Goal: Find specific page/section: Find specific page/section

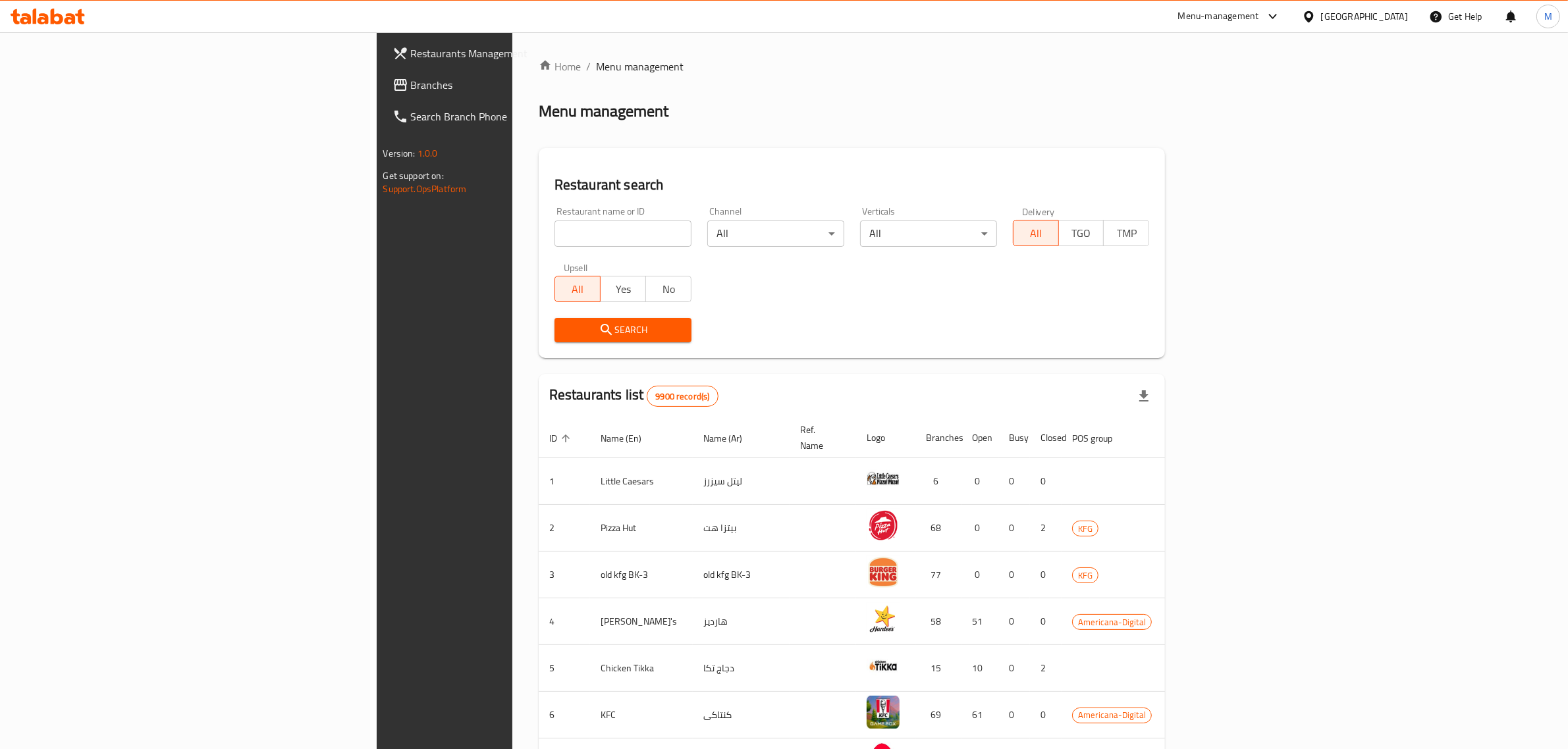
click at [554, 246] on input "search" at bounding box center [622, 234] width 137 height 26
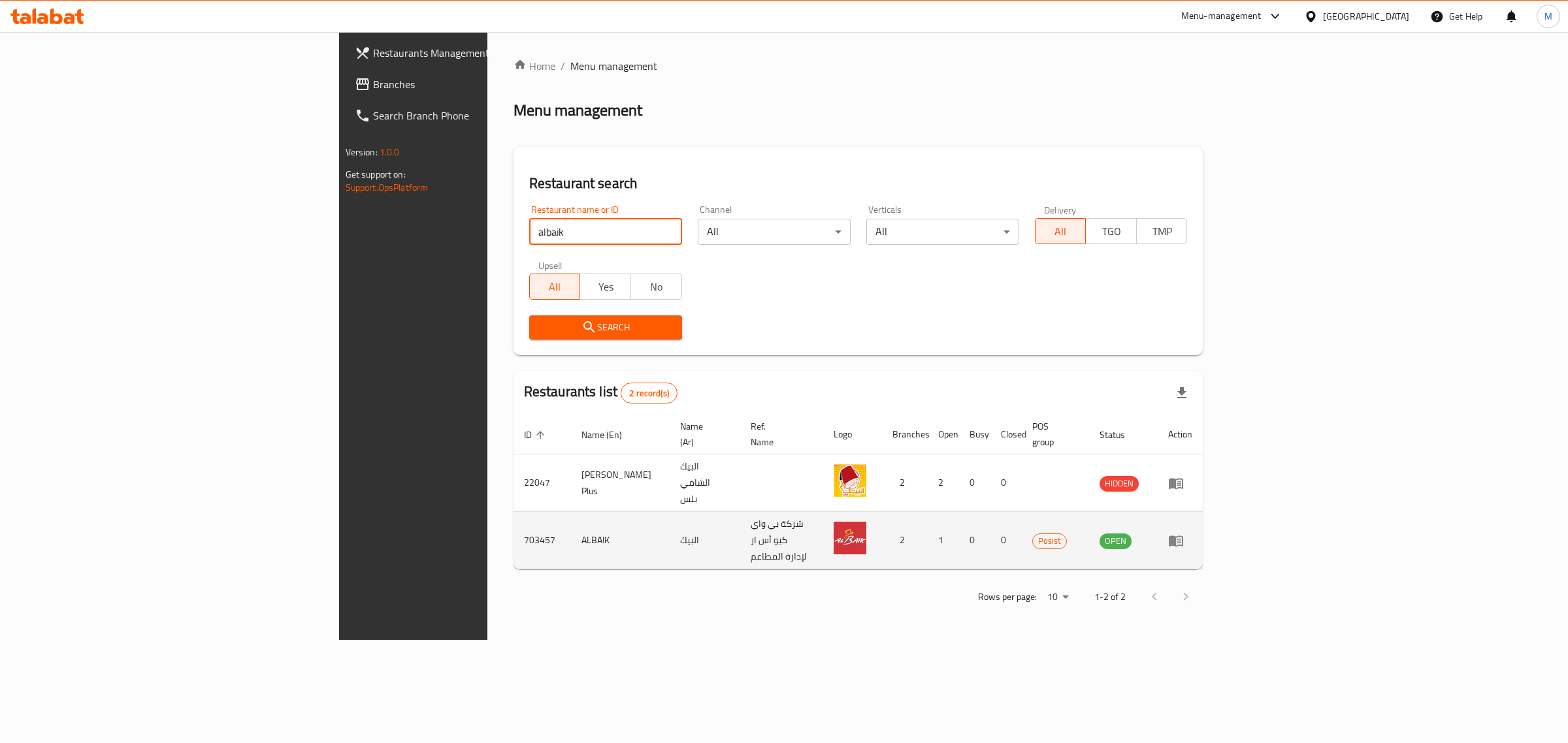
click at [513, 512] on td "703457" at bounding box center [542, 541] width 58 height 58
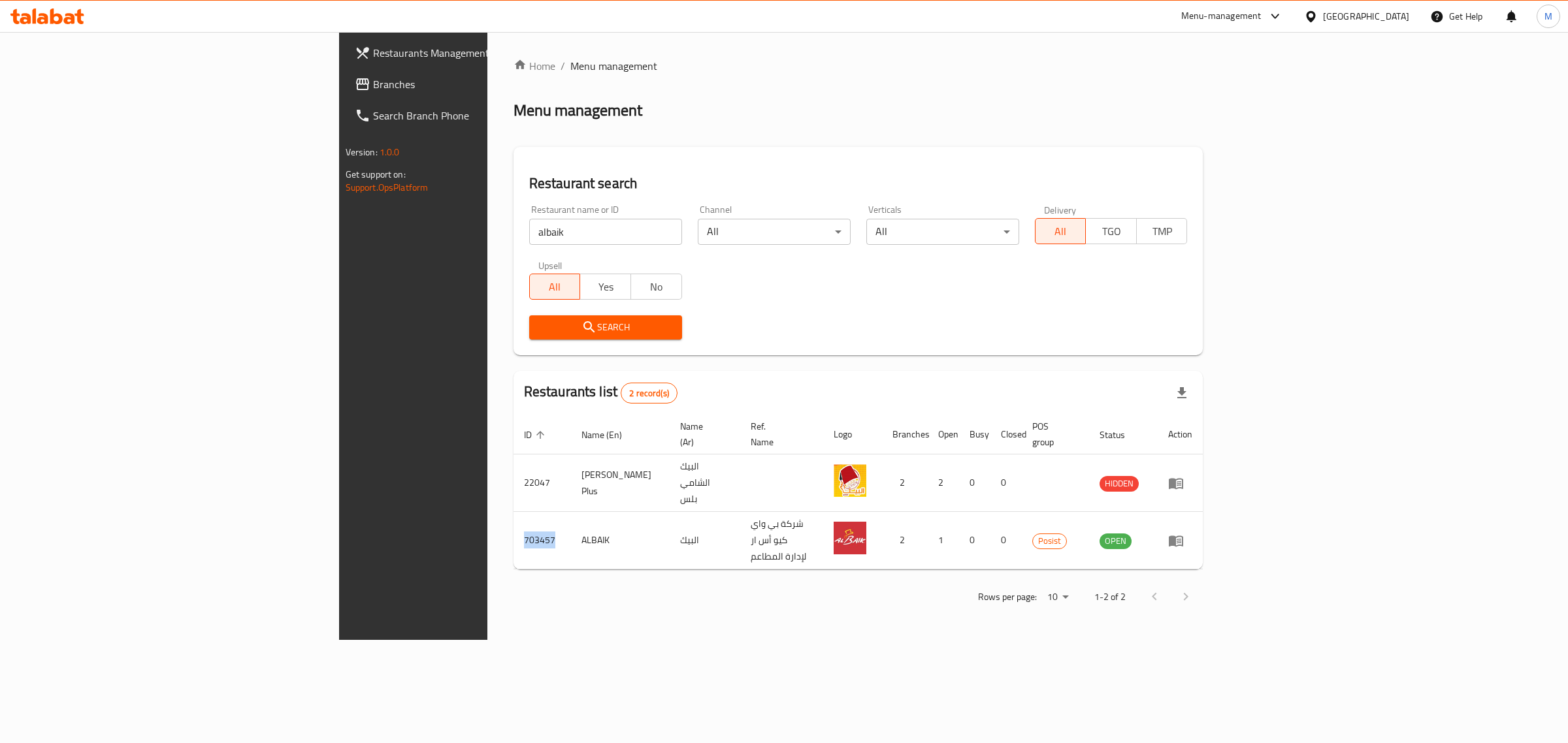
copy td "703457"
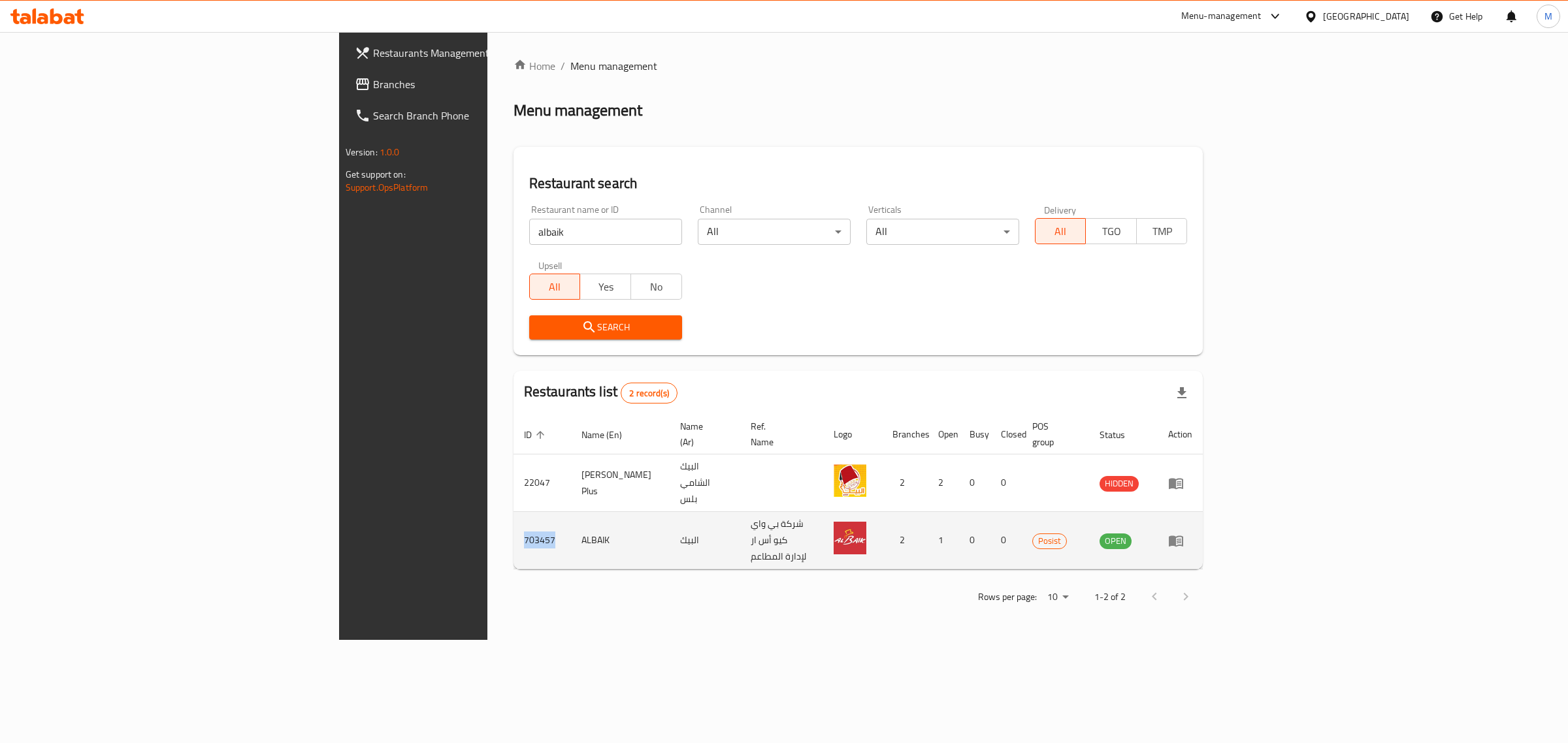
click at [513, 512] on td "703457" at bounding box center [542, 541] width 58 height 58
click at [571, 512] on td "ALBAIK" at bounding box center [620, 541] width 99 height 58
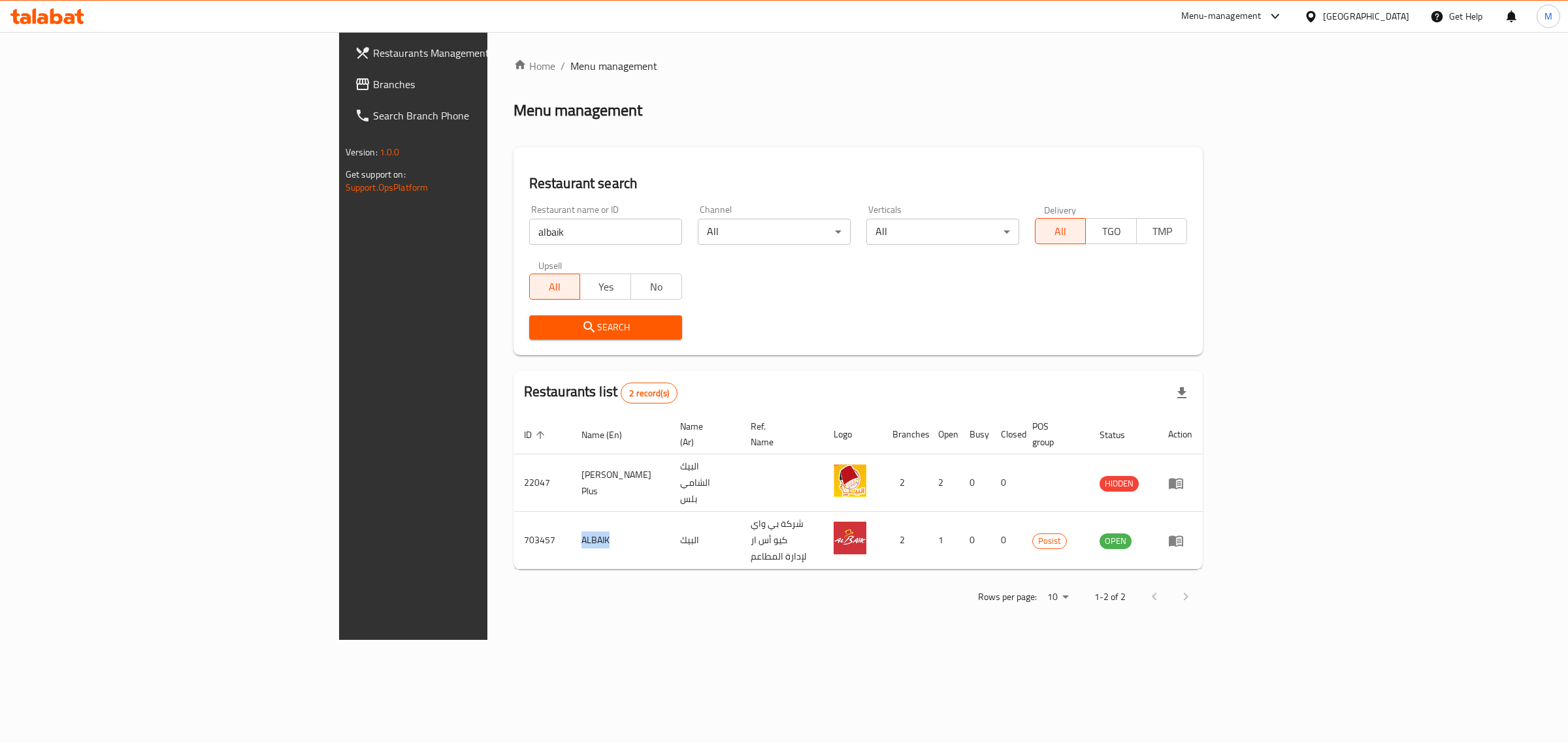
copy td "ALBAIK"
click at [529, 228] on input "albaik" at bounding box center [605, 232] width 153 height 26
type input "kababji"
click button "Search" at bounding box center [605, 328] width 153 height 24
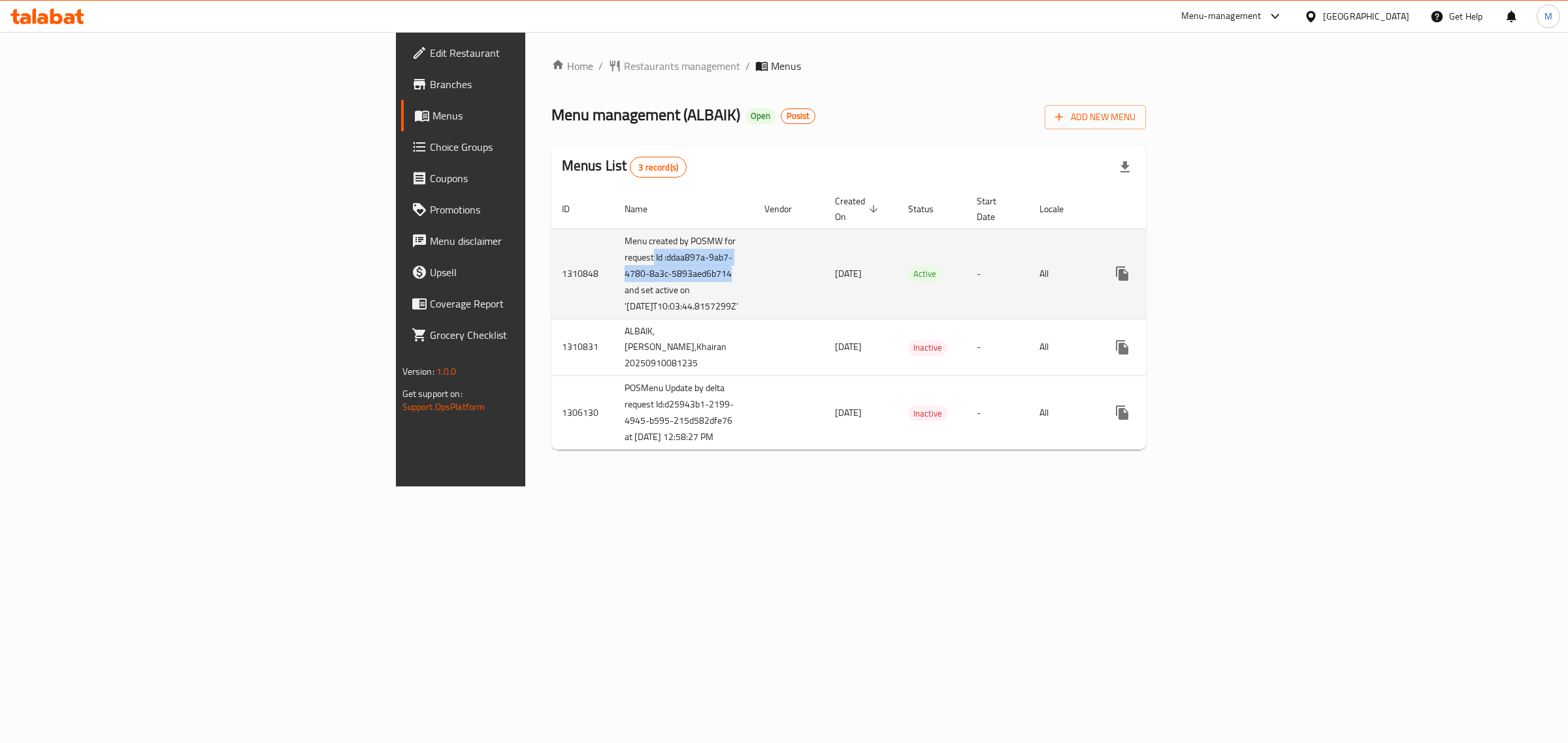
drag, startPoint x: 436, startPoint y: 244, endPoint x: 448, endPoint y: 281, distance: 38.9
click at [614, 281] on td "Menu created by POSMW for request Id :ddaa897a-9ab7-4780-8a3c-5893aed6b714 and …" at bounding box center [684, 273] width 140 height 90
copy td "Id :ddaa897a-9ab7-4780-8a3c-5893aed6b714"
click at [754, 308] on td "enhanced table" at bounding box center [789, 273] width 71 height 90
drag, startPoint x: 368, startPoint y: 330, endPoint x: 365, endPoint y: 305, distance: 25.2
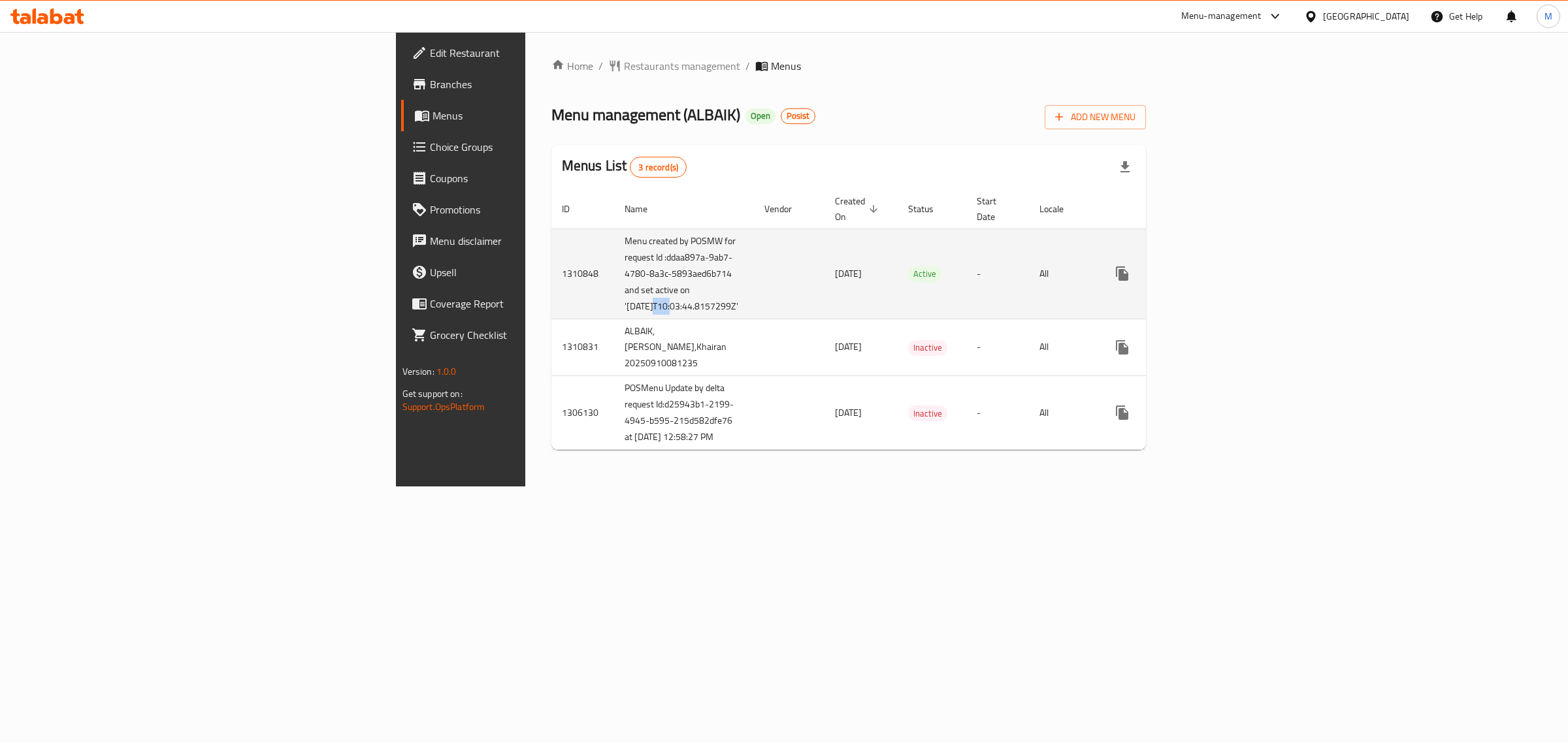
click at [614, 305] on td "Menu created by POSMW for request Id :ddaa897a-9ab7-4780-8a3c-5893aed6b714 and …" at bounding box center [684, 273] width 140 height 90
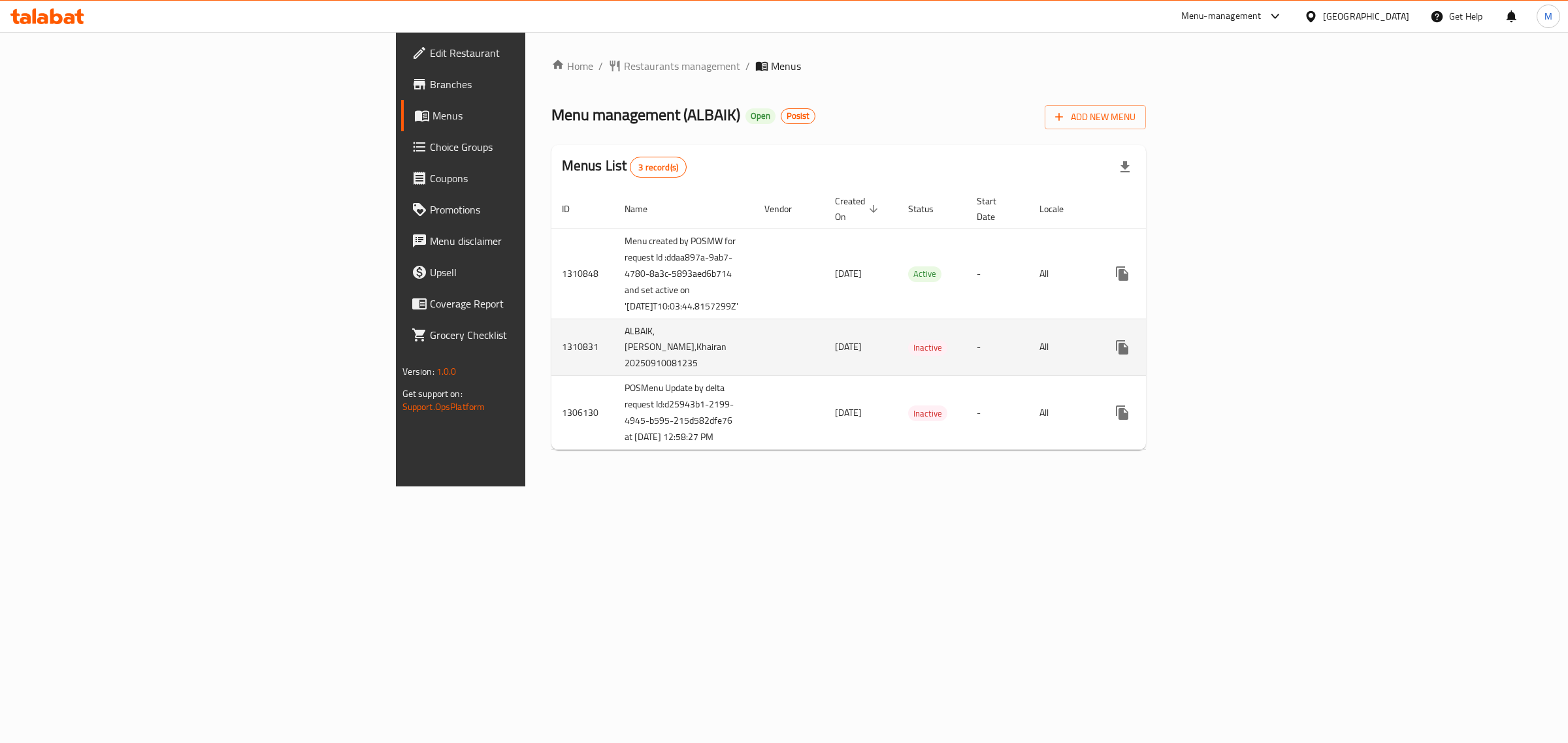
click at [614, 365] on td "ALBAIK, Al Khiran,Khairan 20250910081235" at bounding box center [684, 348] width 140 height 58
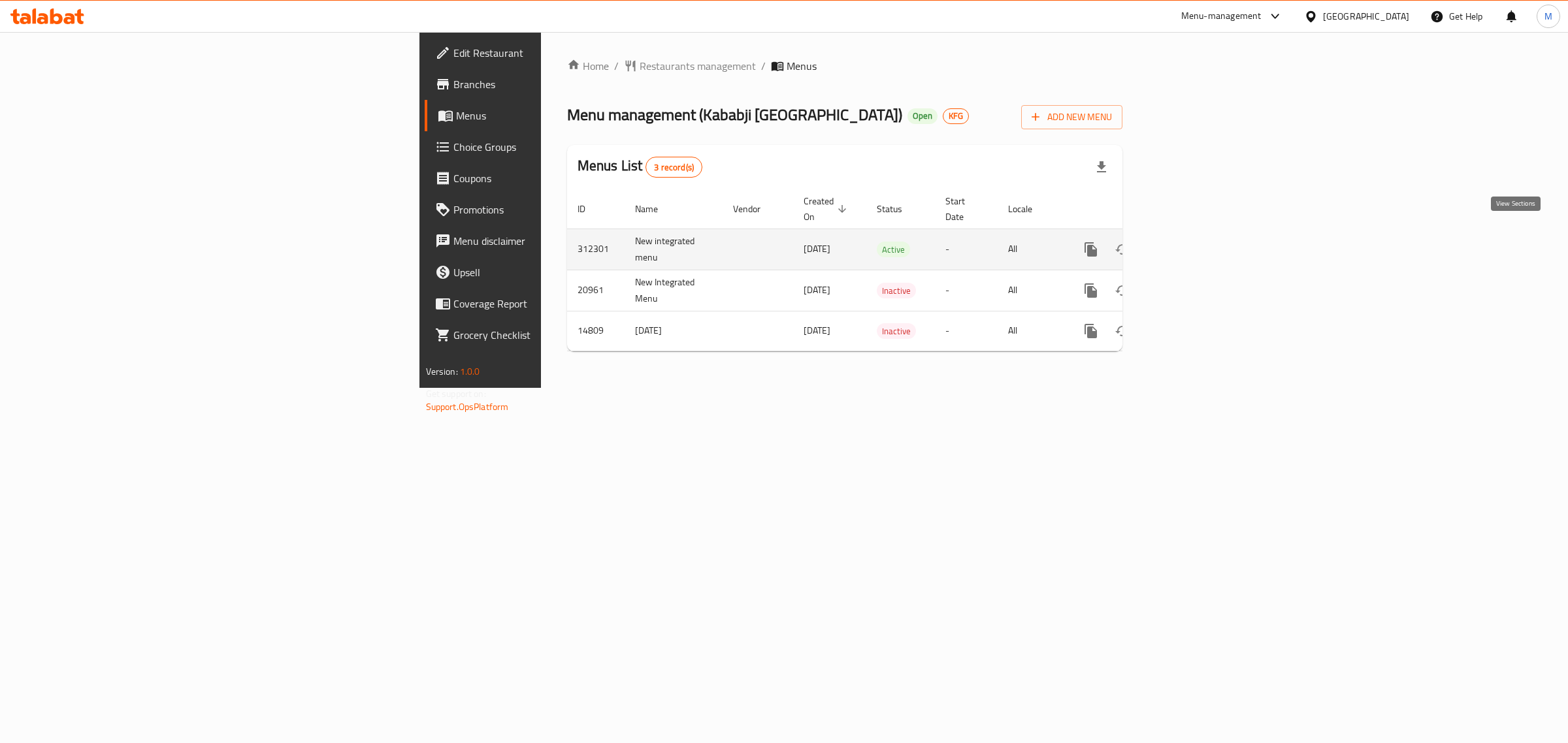
click at [1193, 241] on icon "enhanced table" at bounding box center [1185, 249] width 16 height 16
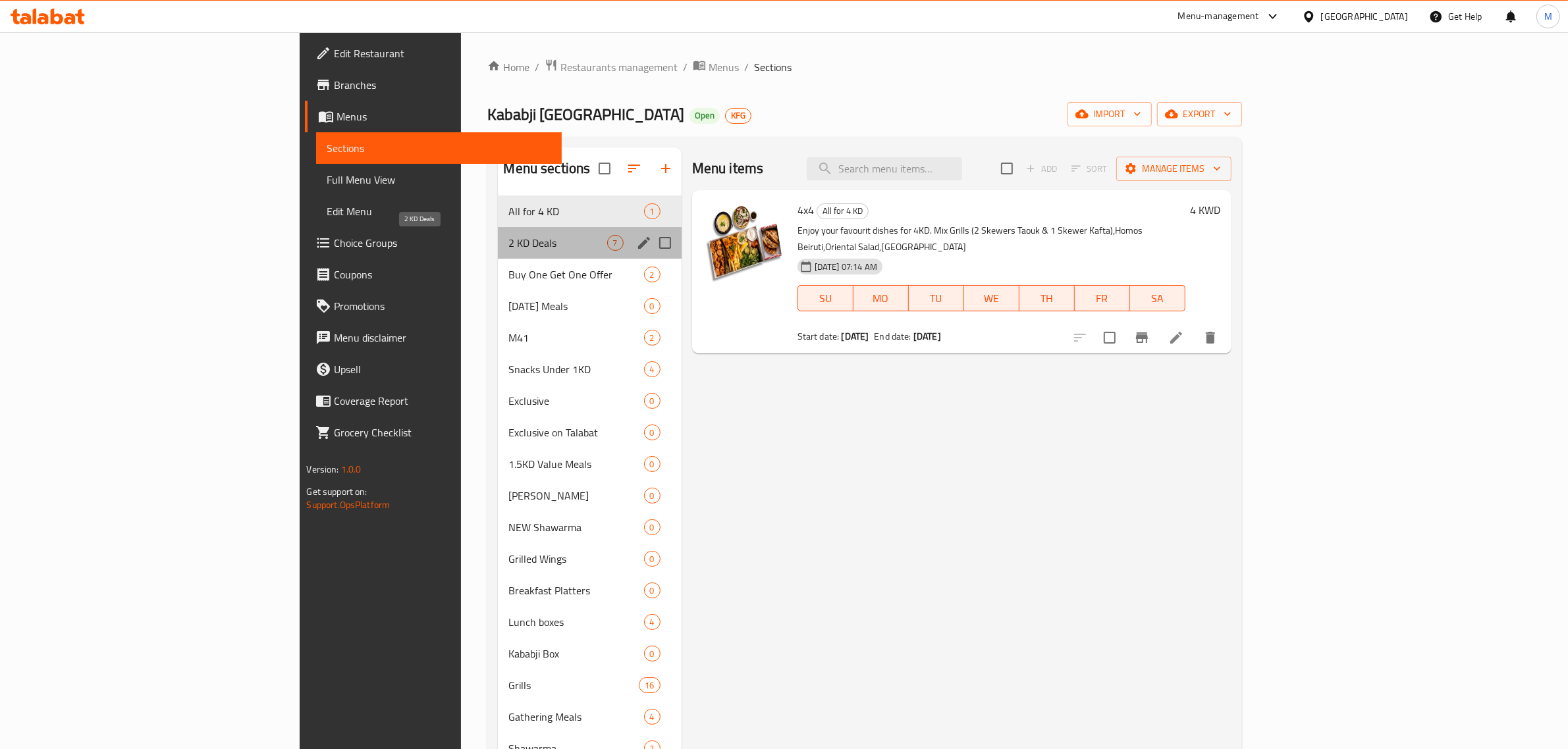
click at [509, 241] on span "2 KD Deals" at bounding box center [557, 243] width 98 height 16
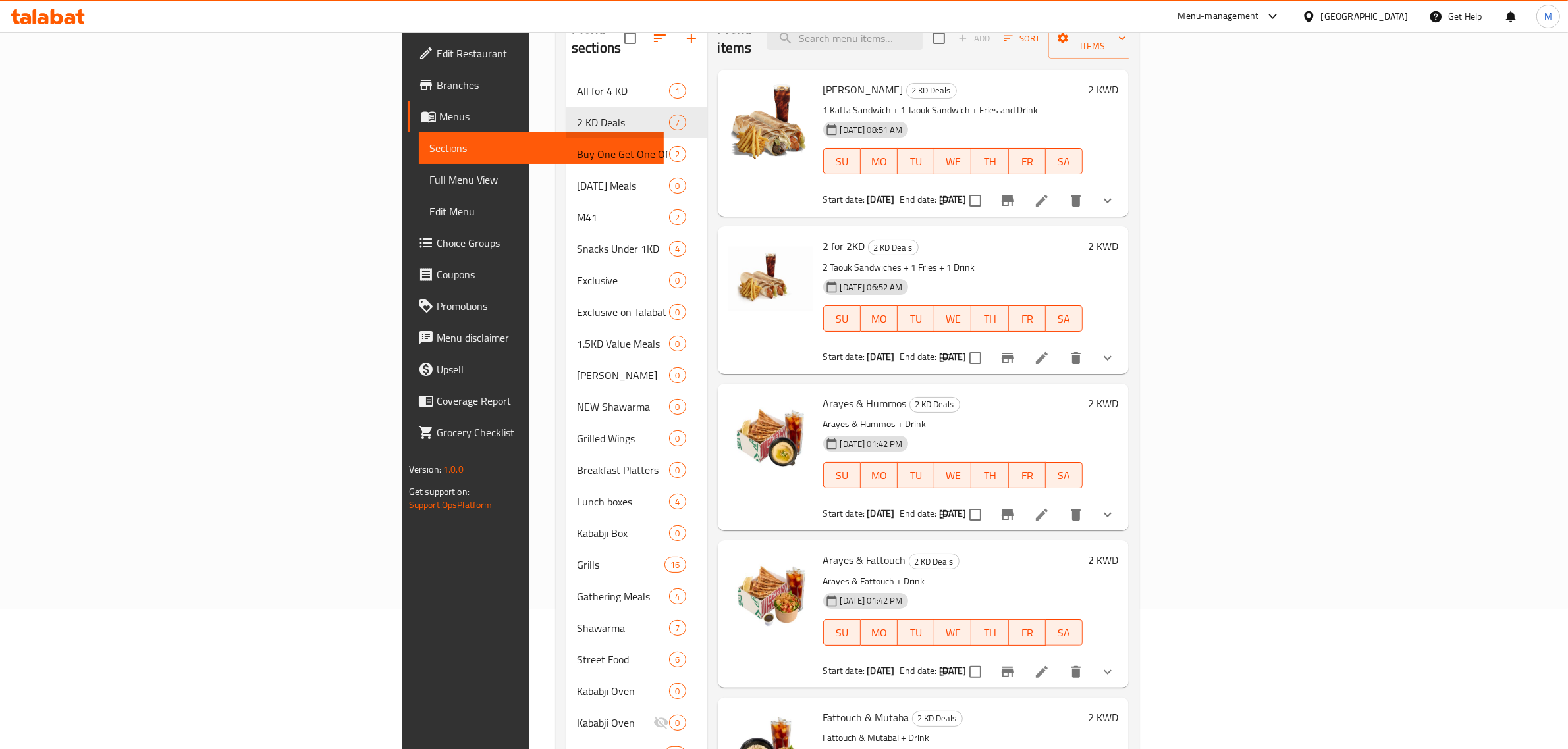
scroll to position [247, 0]
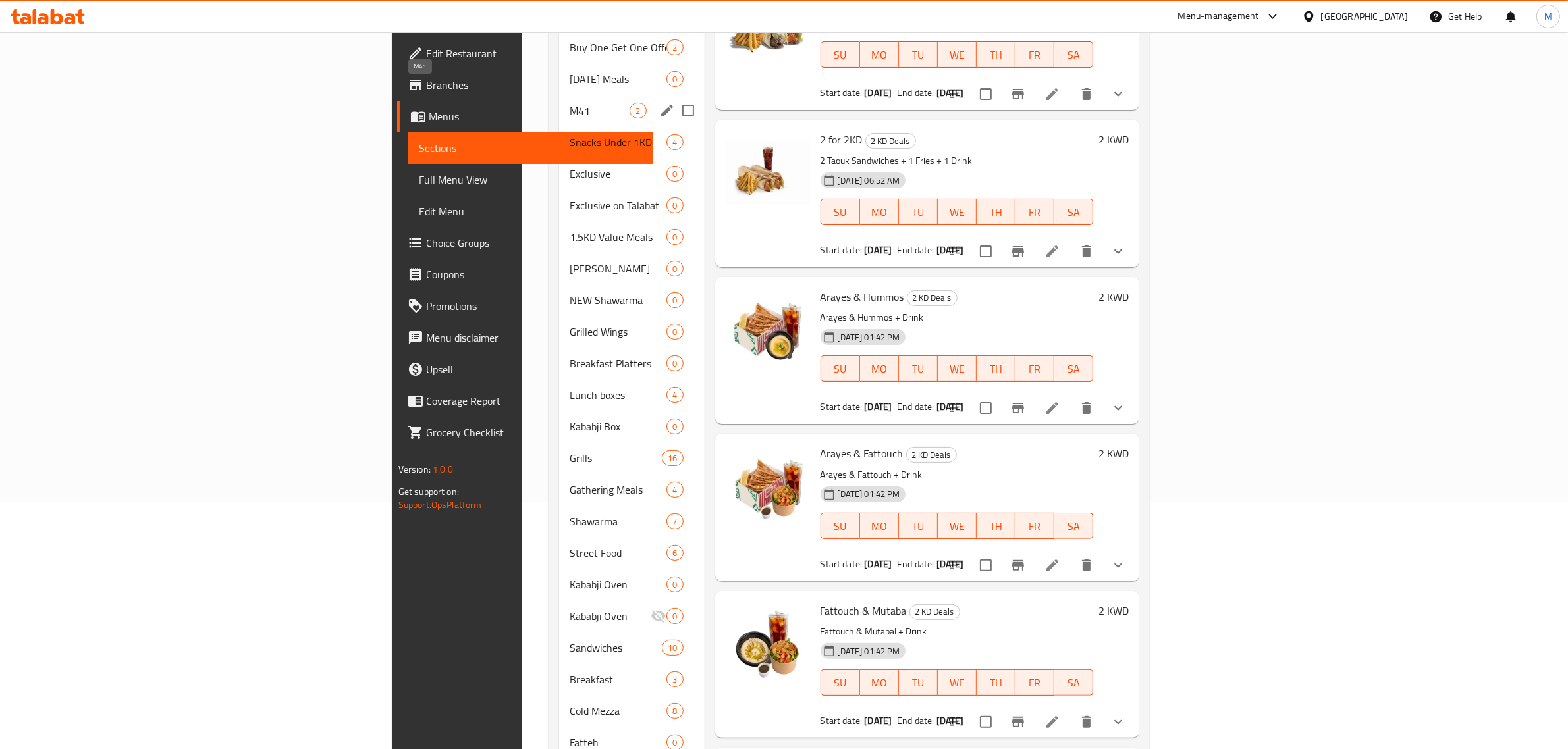
click at [569, 103] on span "M41" at bounding box center [599, 111] width 60 height 16
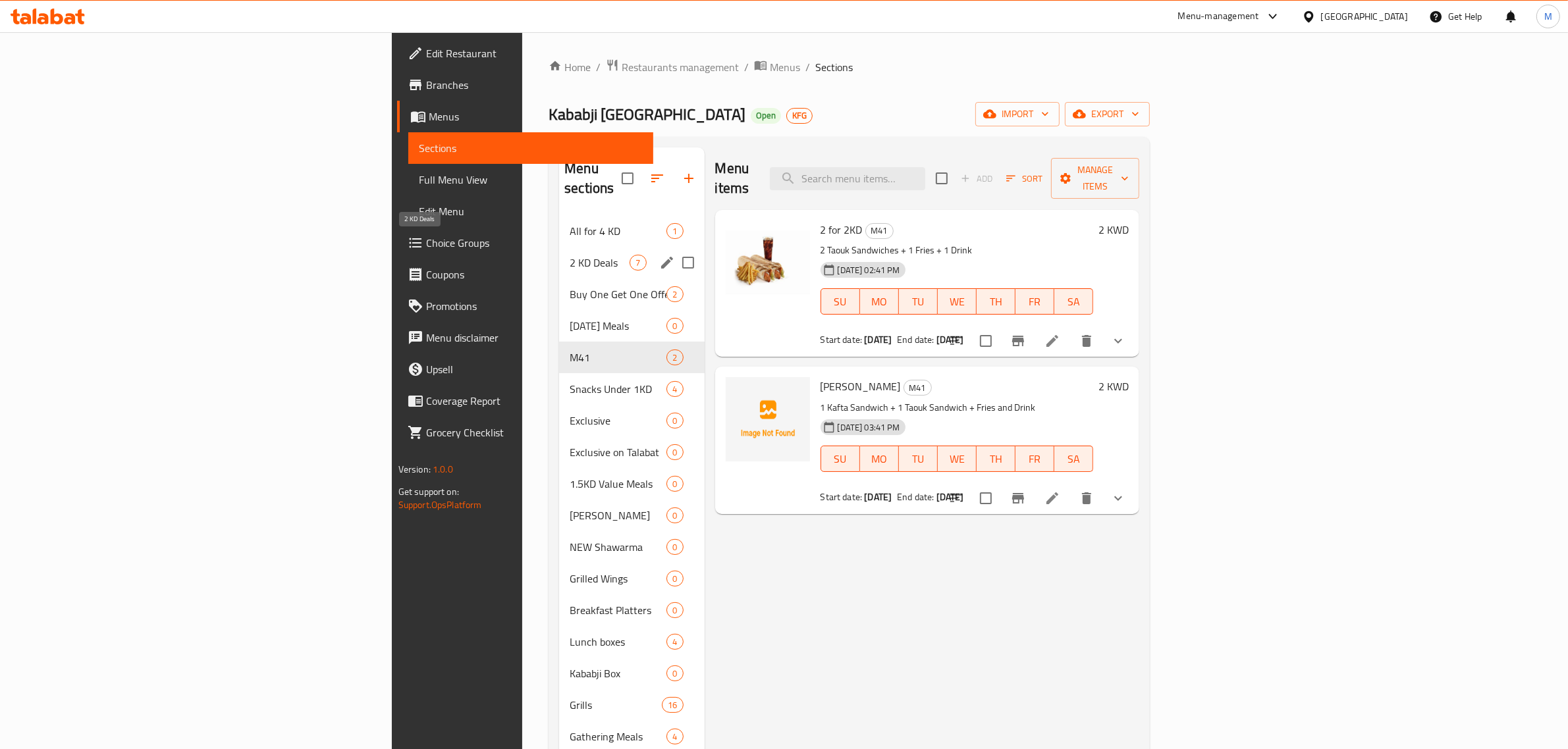
click at [569, 255] on span "2 KD Deals" at bounding box center [599, 263] width 60 height 16
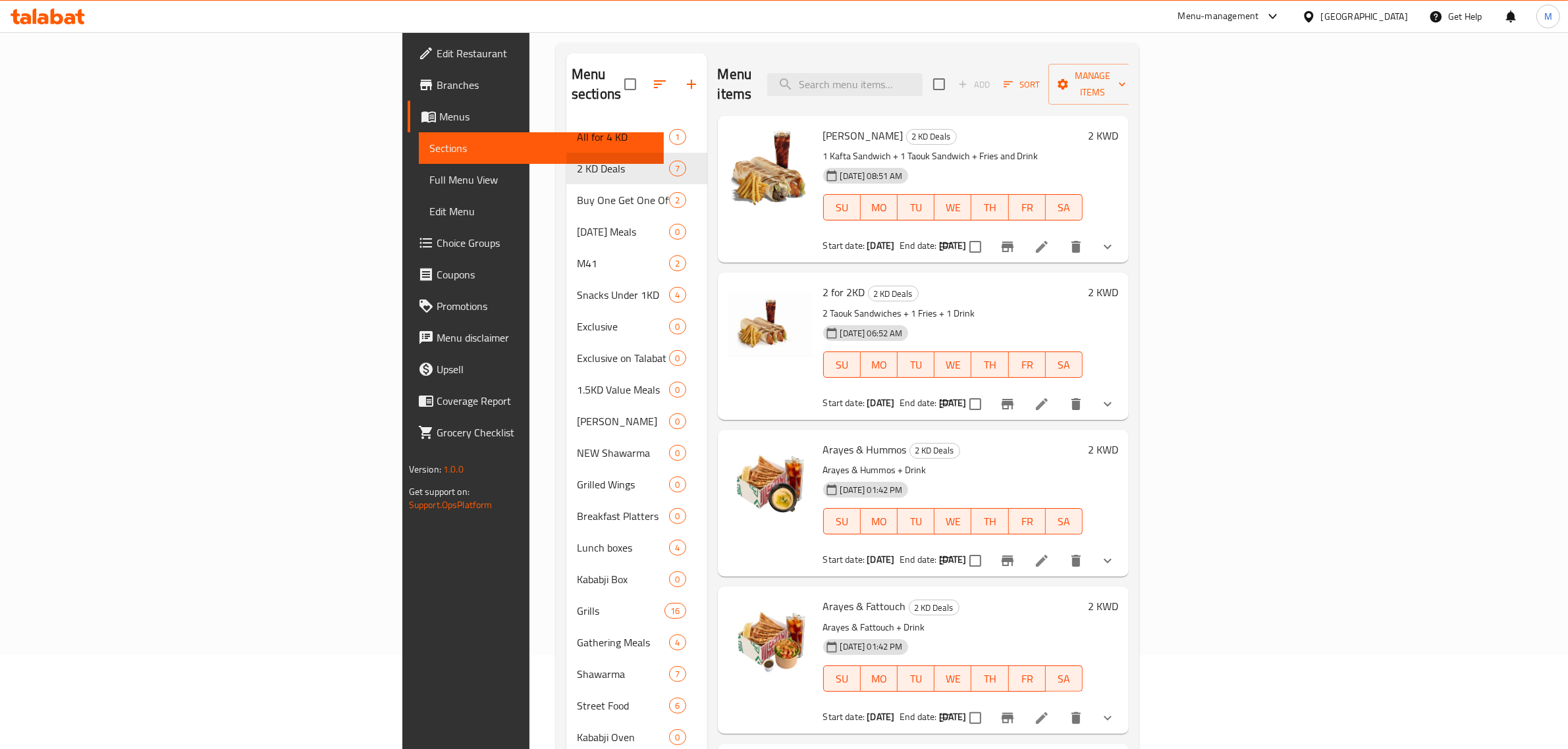
scroll to position [79, 0]
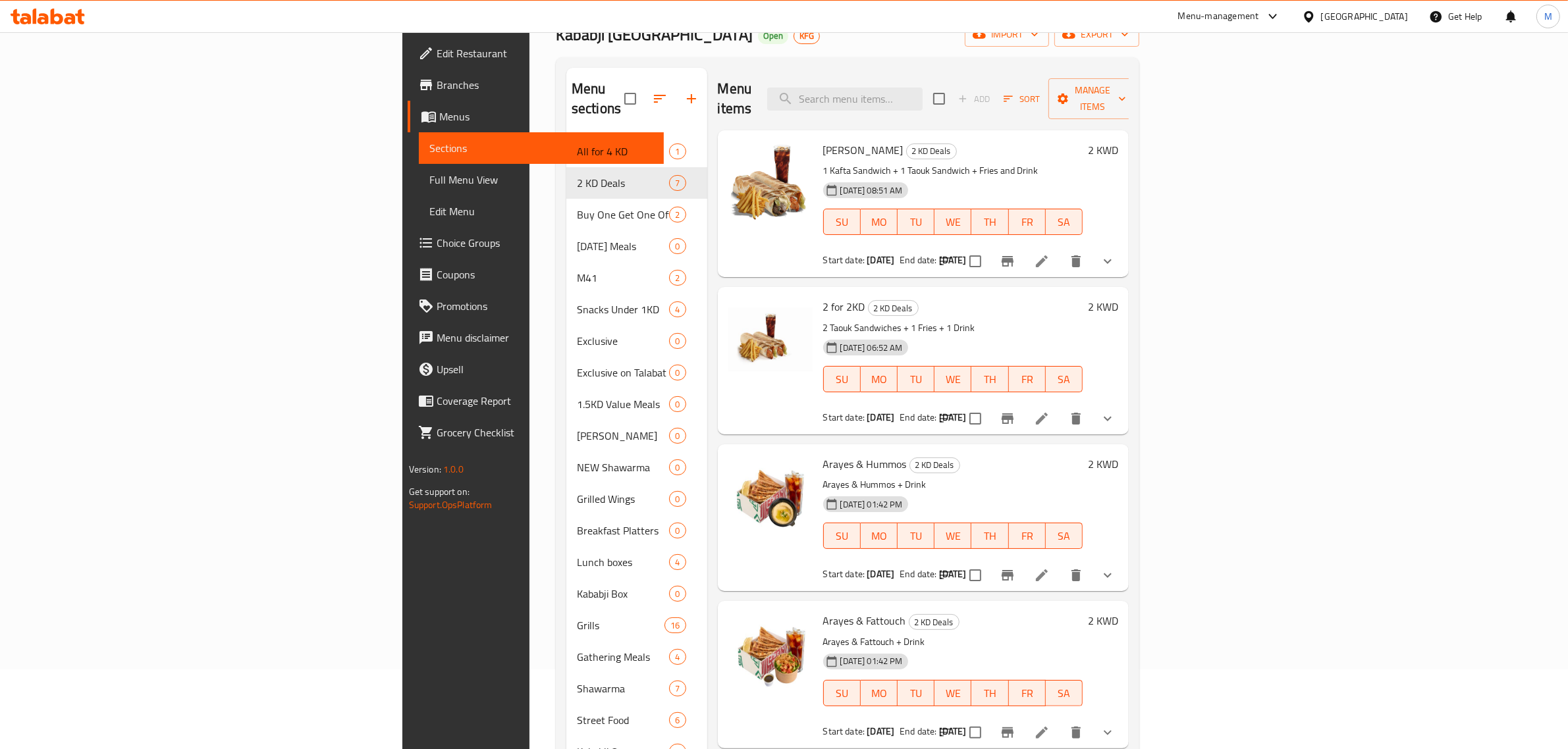
click at [1281, 20] on icon at bounding box center [1273, 17] width 16 height 16
click at [1200, 94] on div "Agent Campaigns Center" at bounding box center [1204, 89] width 100 height 14
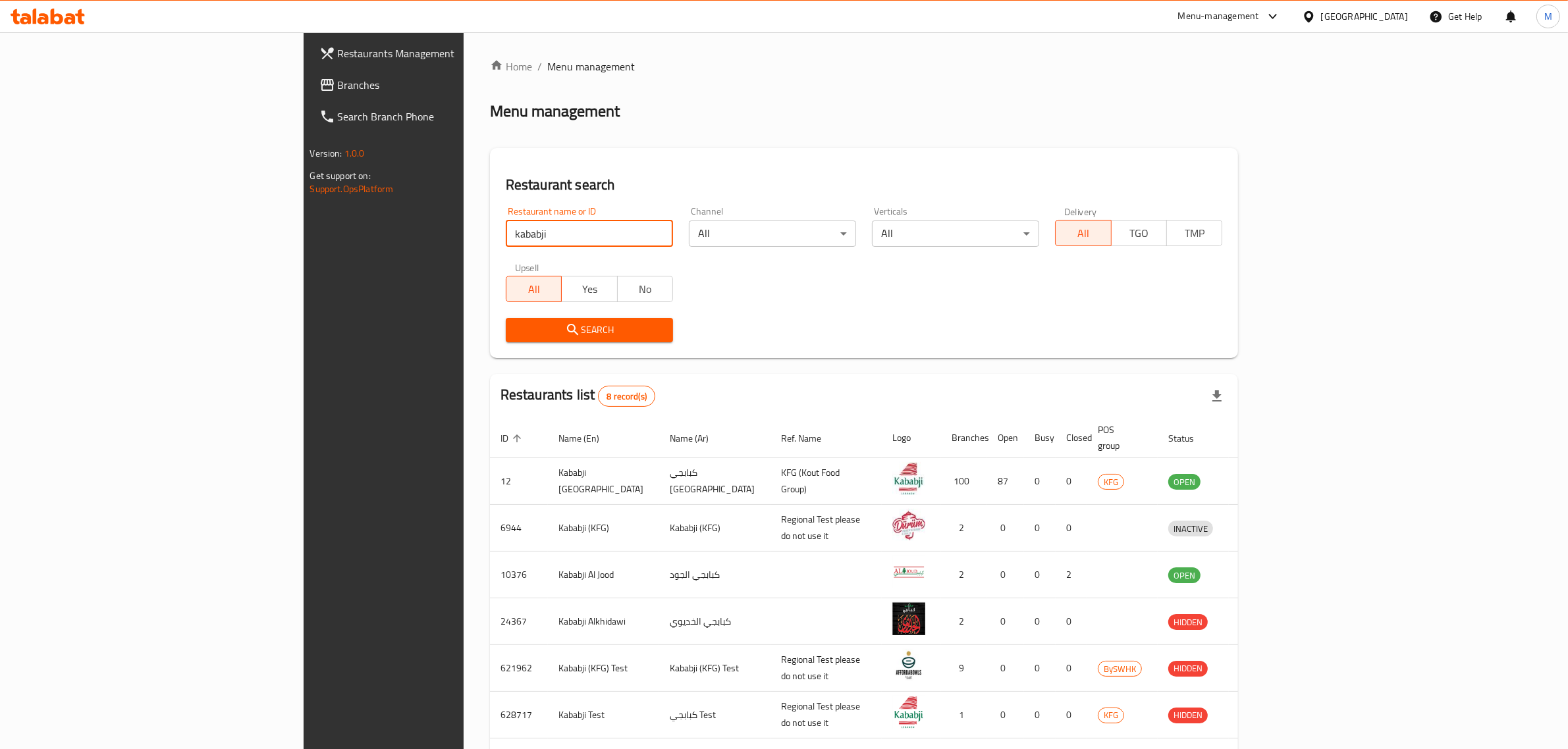
drag, startPoint x: 0, startPoint y: 0, endPoint x: 429, endPoint y: 242, distance: 492.5
click at [506, 242] on input "kababji" at bounding box center [590, 234] width 167 height 26
type input "the corn cl"
click button "Search" at bounding box center [590, 330] width 167 height 25
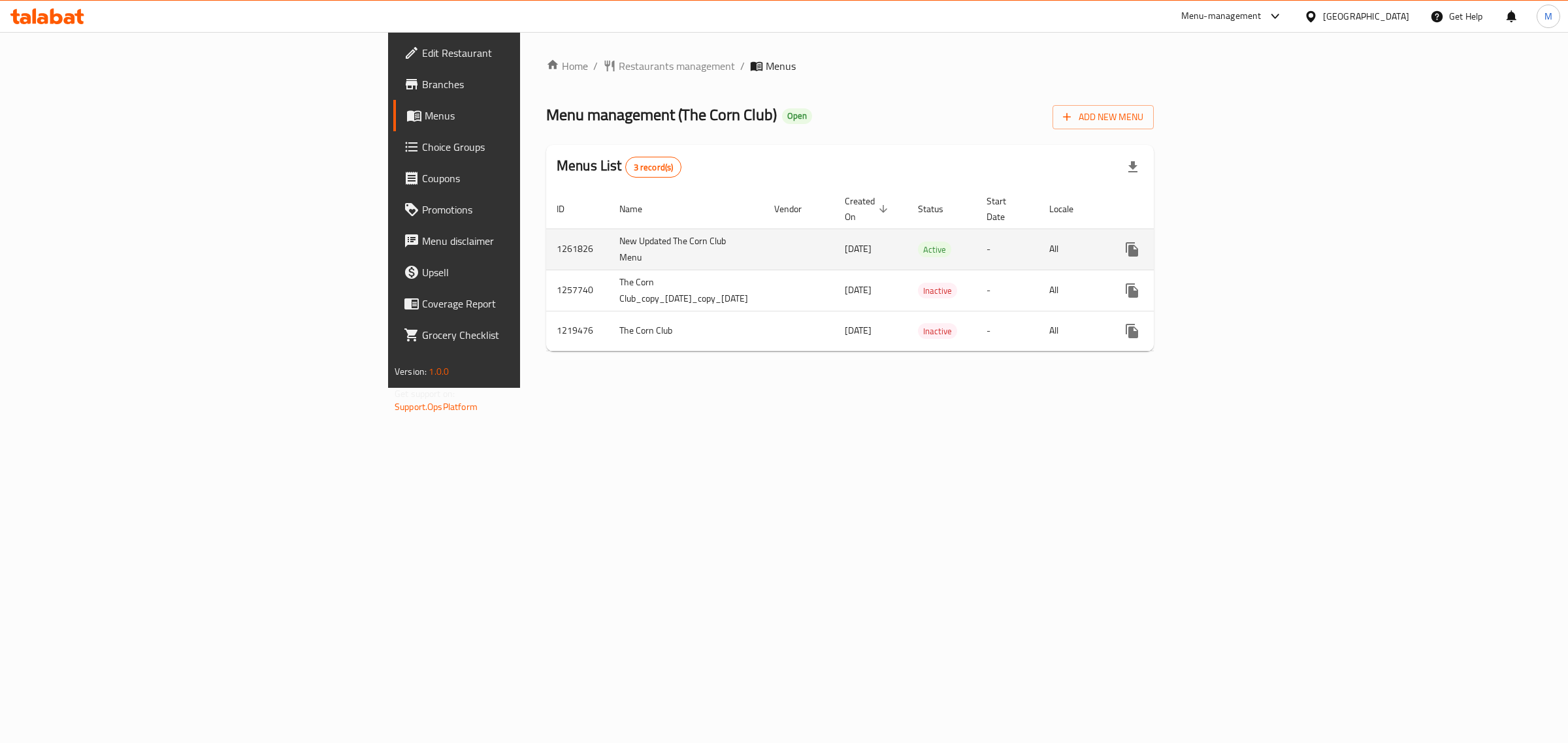
click at [1232, 244] on icon "enhanced table" at bounding box center [1226, 249] width 11 height 11
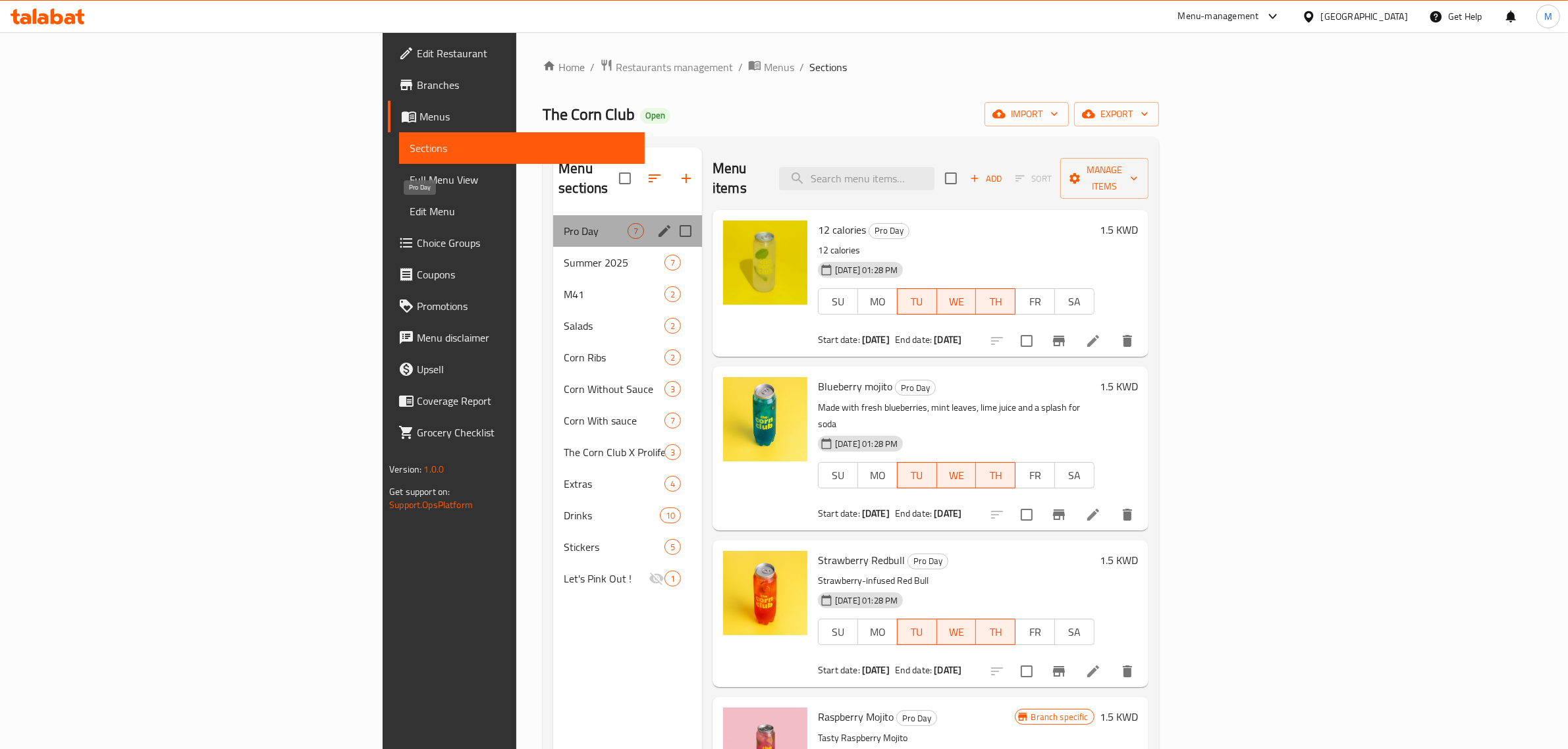
click at [564, 223] on span "Pro Day" at bounding box center [596, 231] width 63 height 16
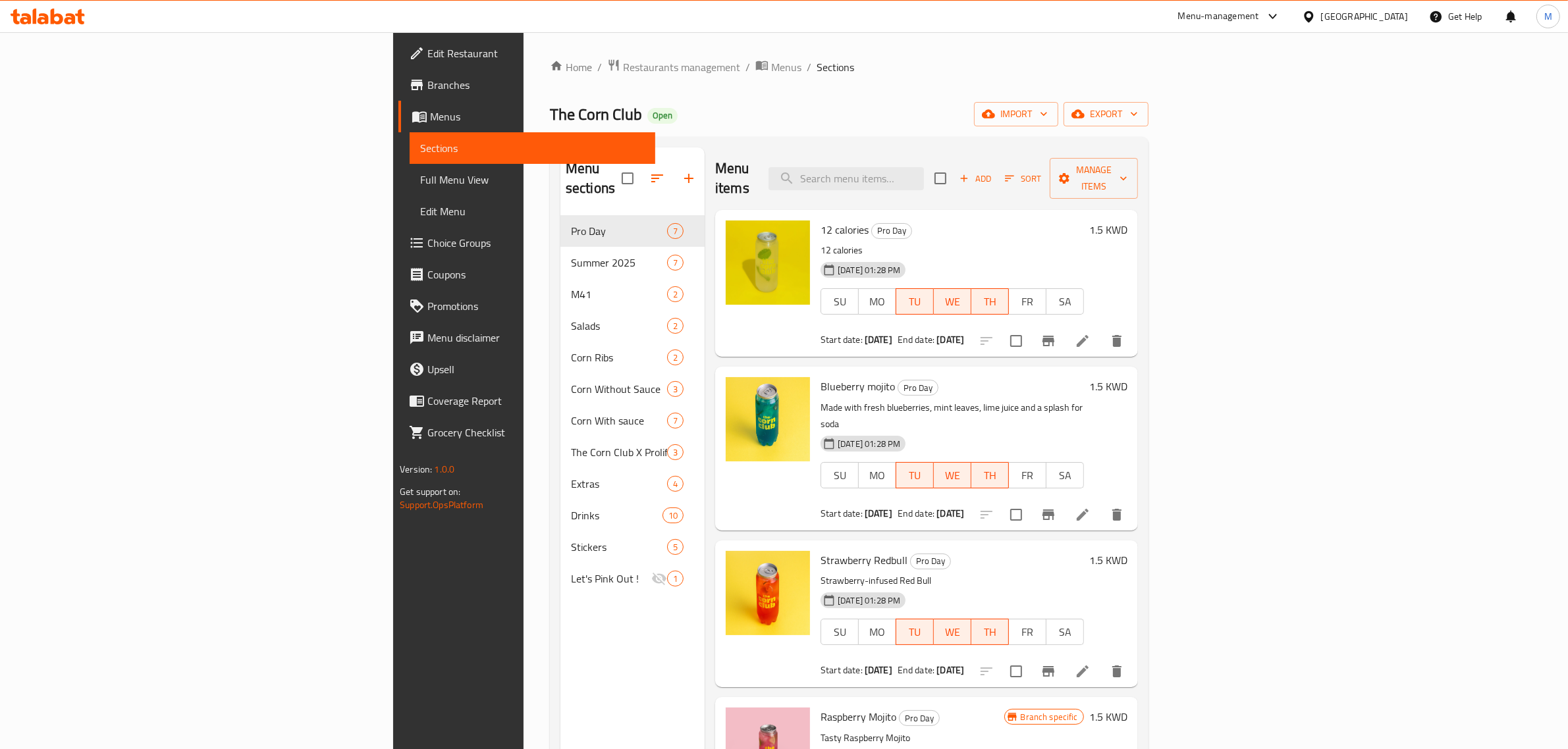
click at [821, 220] on span "12 calories" at bounding box center [844, 230] width 48 height 19
copy h6 "12 calories"
click at [924, 175] on input "search" at bounding box center [846, 179] width 155 height 23
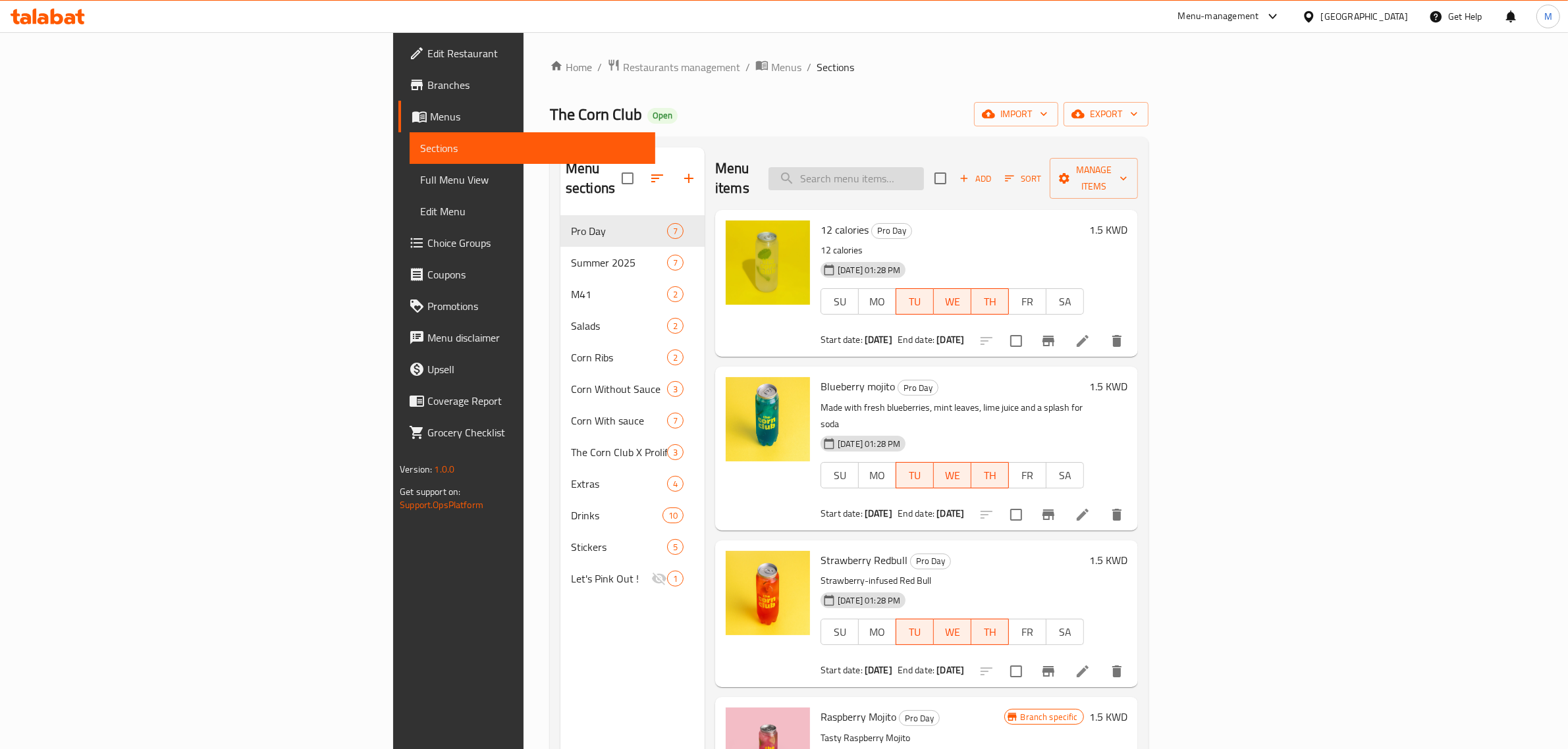
paste input "12 calories"
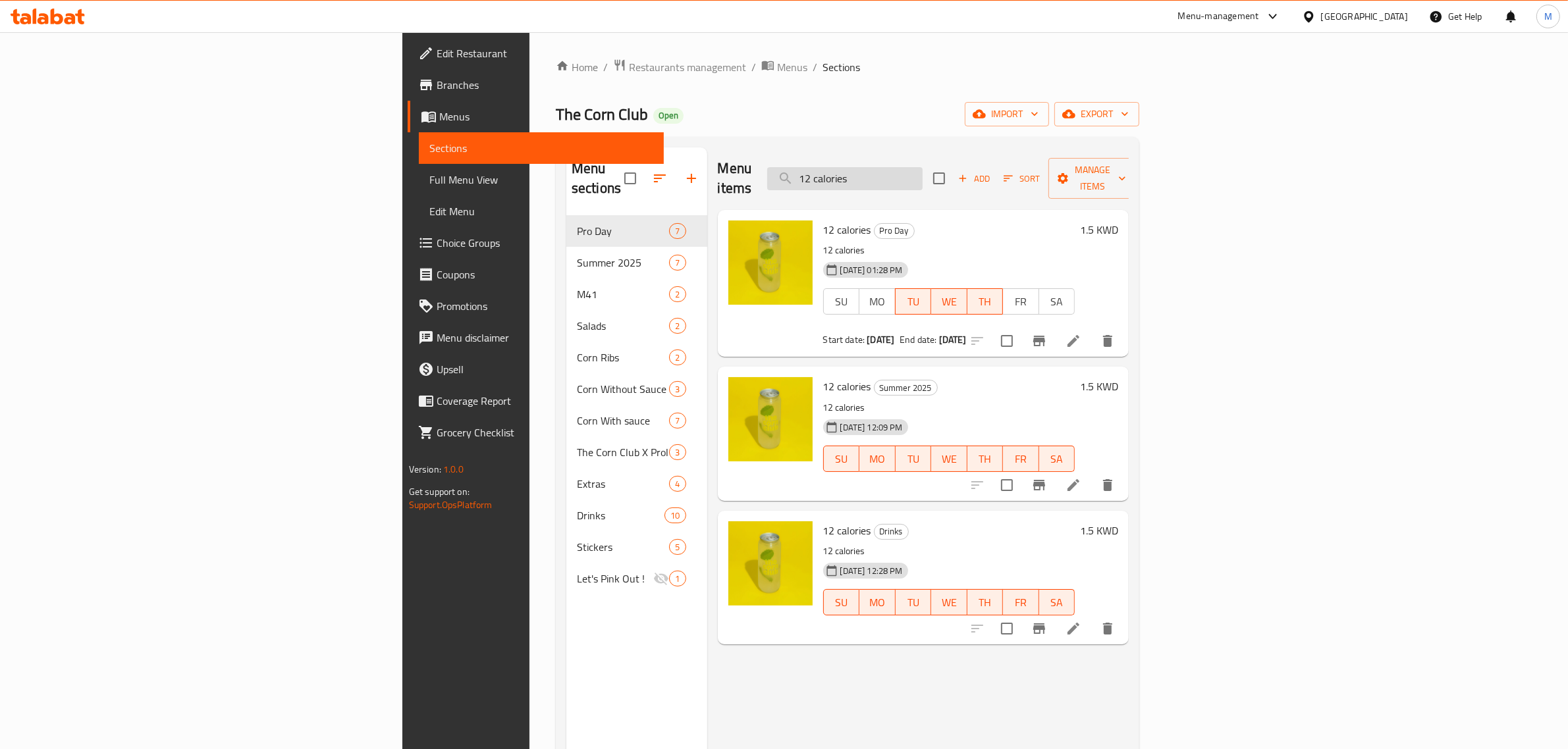
type input "12 calories"
click at [556, 114] on span "The Corn Club" at bounding box center [602, 115] width 93 height 30
copy span "The Corn Club"
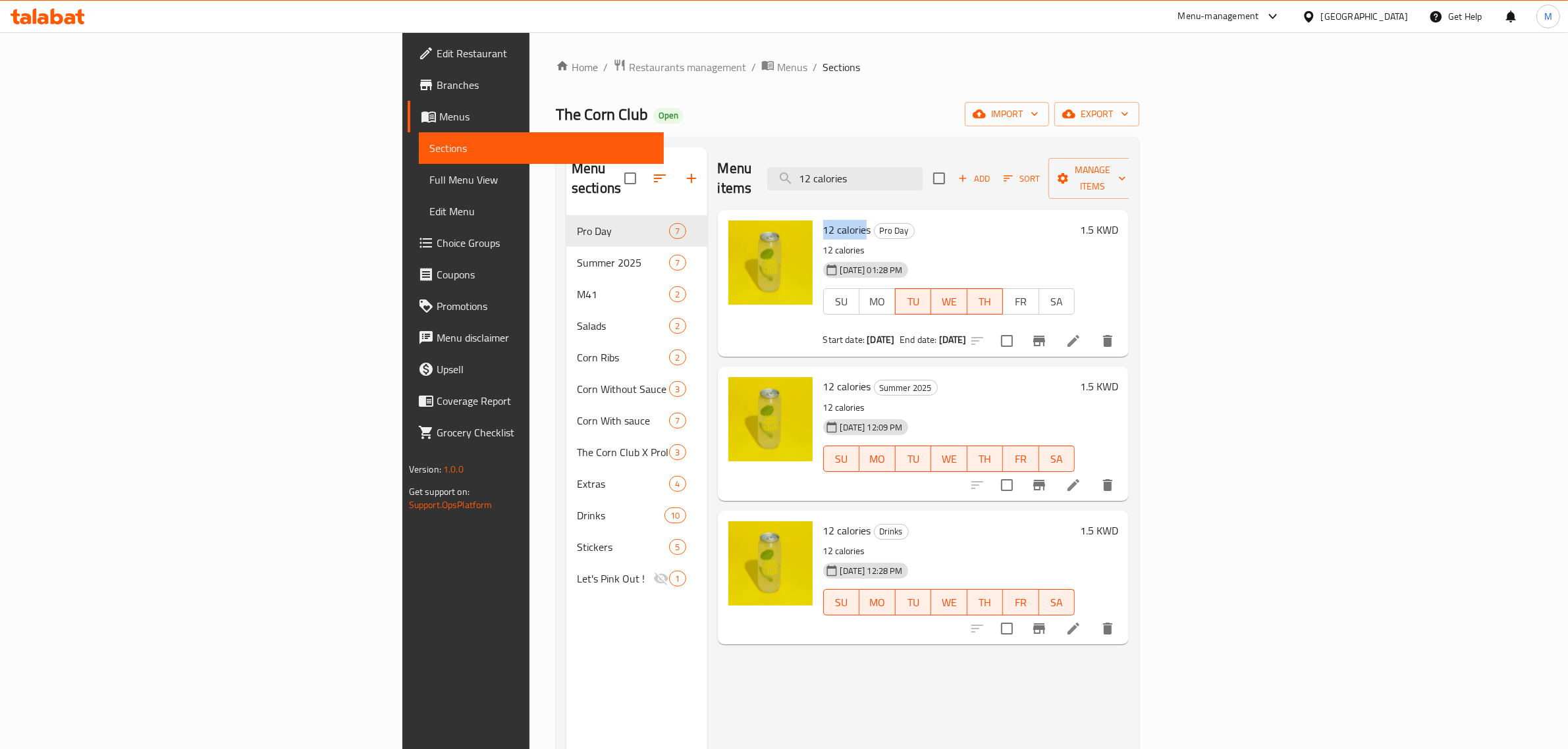
drag, startPoint x: 725, startPoint y: 208, endPoint x: 767, endPoint y: 208, distance: 42.0
click at [823, 220] on span "12 calories" at bounding box center [847, 230] width 48 height 19
copy span "12 calorie"
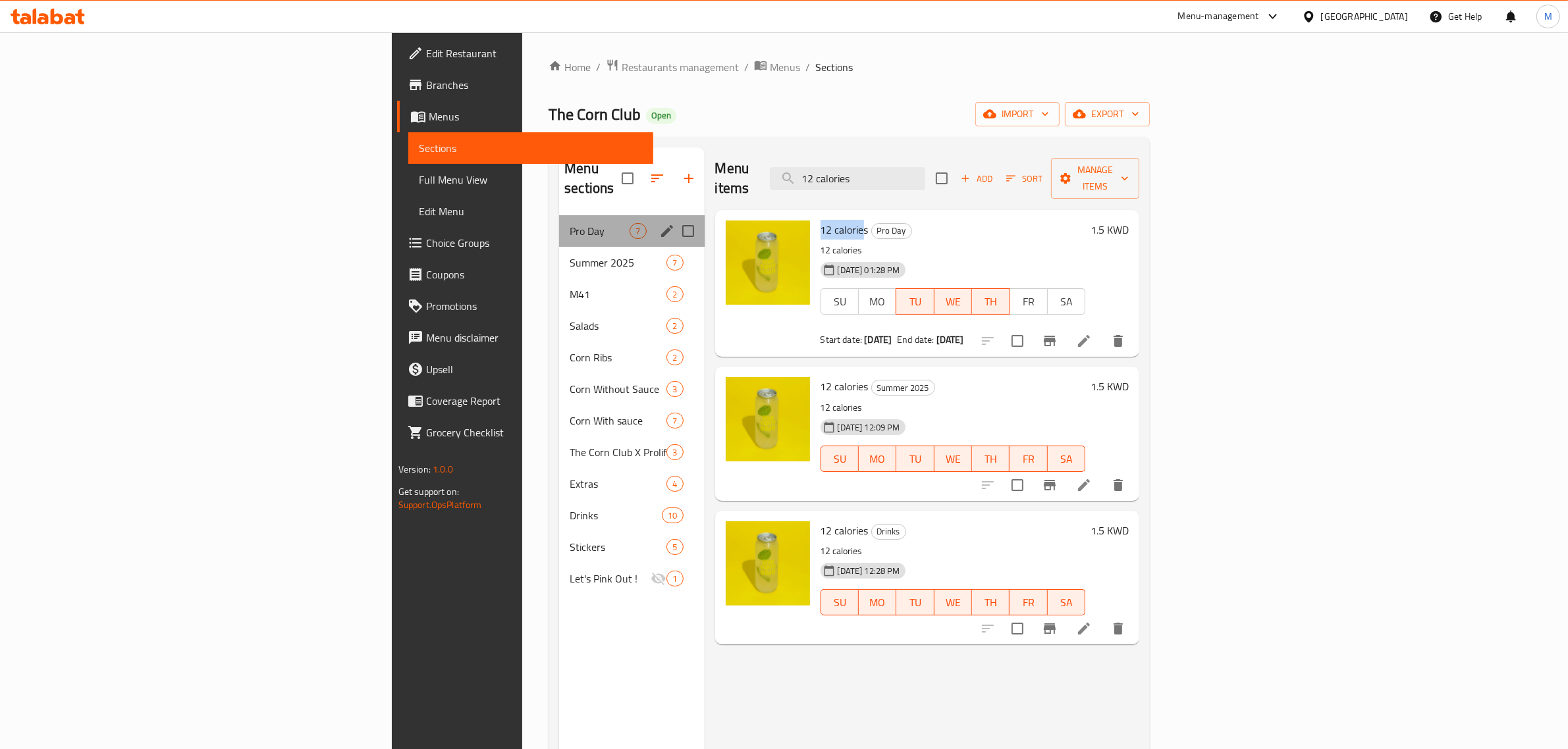
click at [559, 215] on div "Pro Day 7" at bounding box center [631, 231] width 145 height 32
click at [569, 255] on span "Summer 2025" at bounding box center [599, 263] width 60 height 16
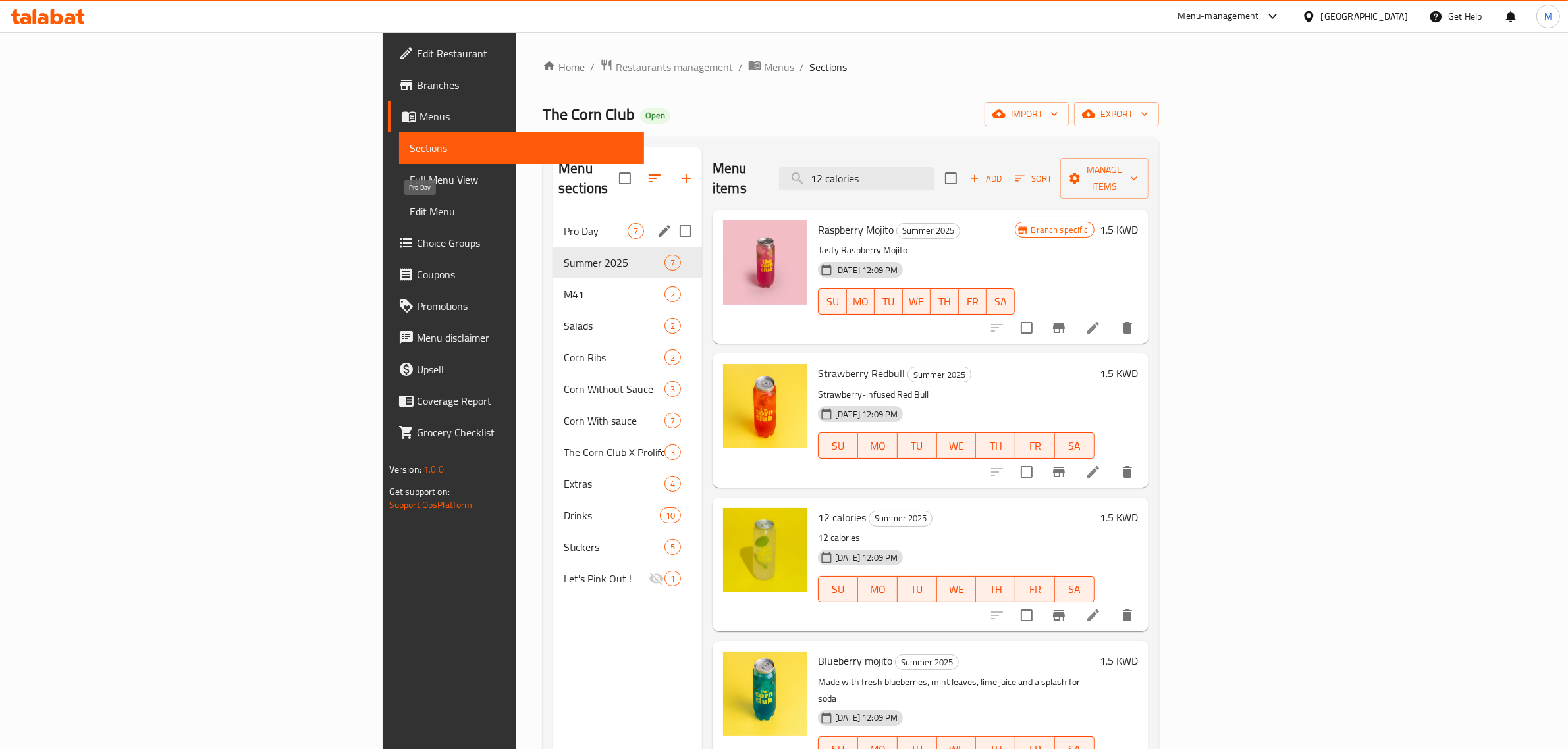
click at [564, 223] on span "Pro Day" at bounding box center [596, 231] width 63 height 16
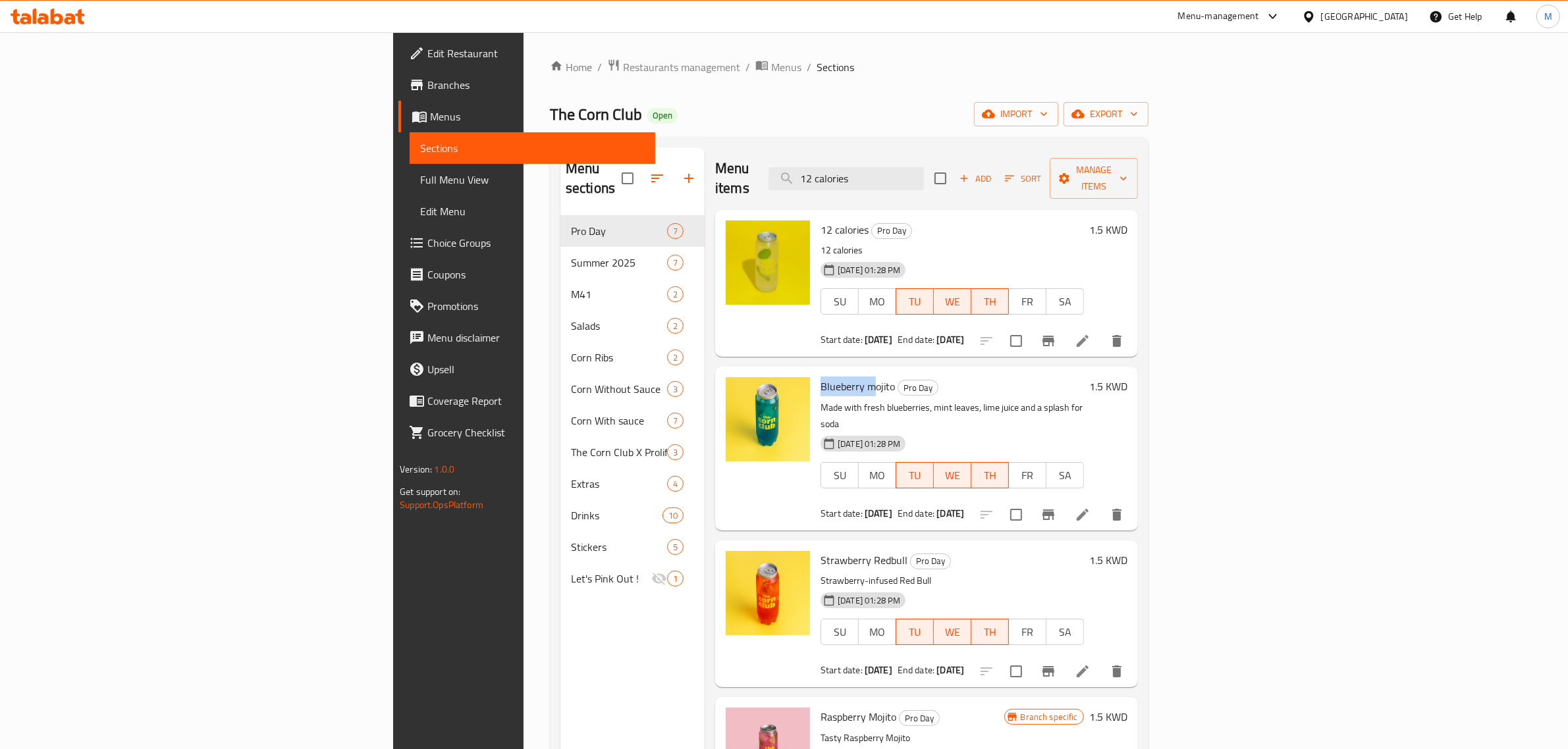
drag, startPoint x: 721, startPoint y: 371, endPoint x: 772, endPoint y: 368, distance: 51.1
click at [815, 372] on div "Blueberry mojito Pro Day Made with fresh blueberries, mint leaves, lime juice a…" at bounding box center [952, 448] width 274 height 152
copy span "Blueberry m"
drag, startPoint x: 721, startPoint y: 525, endPoint x: 795, endPoint y: 524, distance: 74.0
click at [815, 545] on div "Strawberry Redbull Pro Day Strawberry-infused Red Bull 17-06-2025 01:28 PM SU M…" at bounding box center [952, 613] width 274 height 137
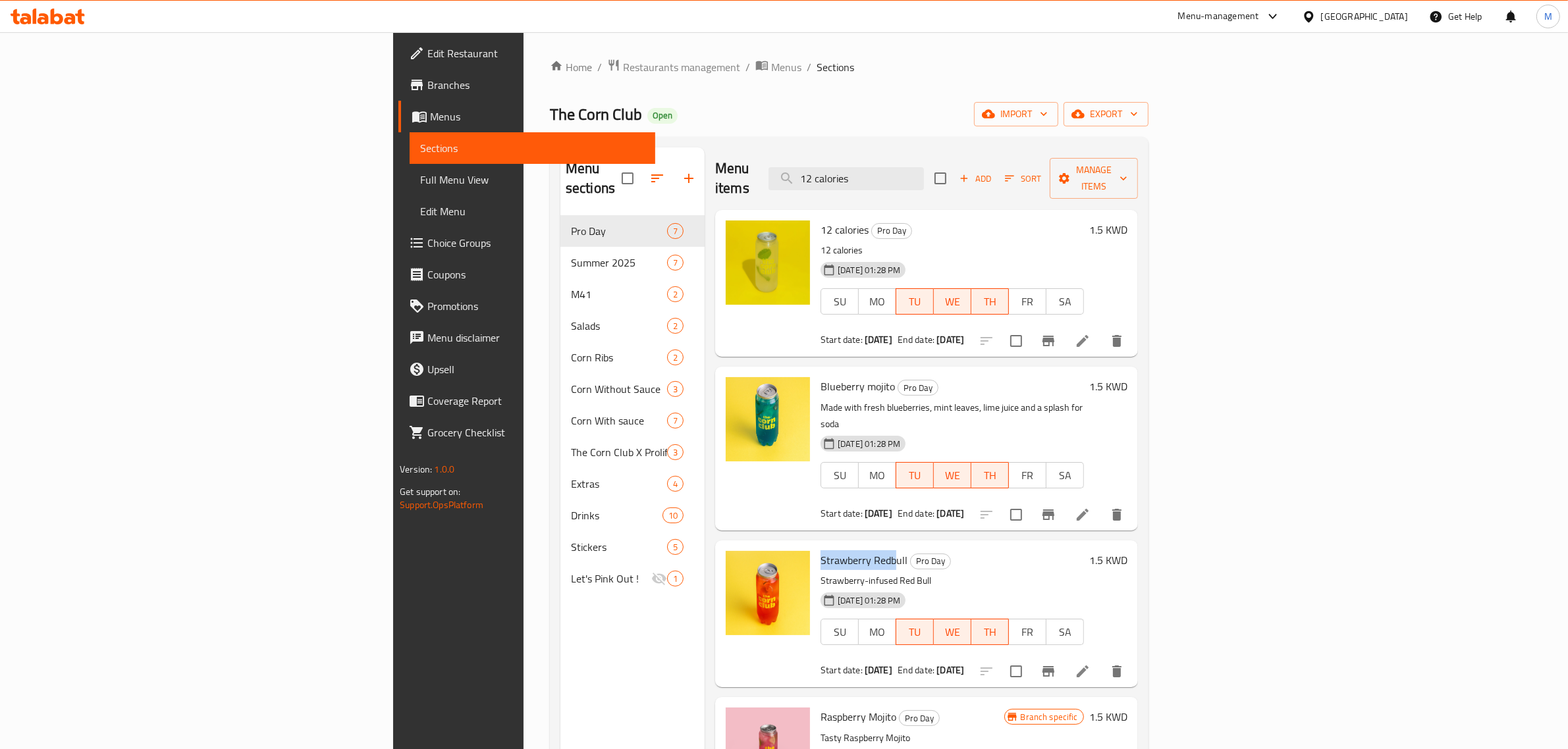
copy span "Strawberry Redb"
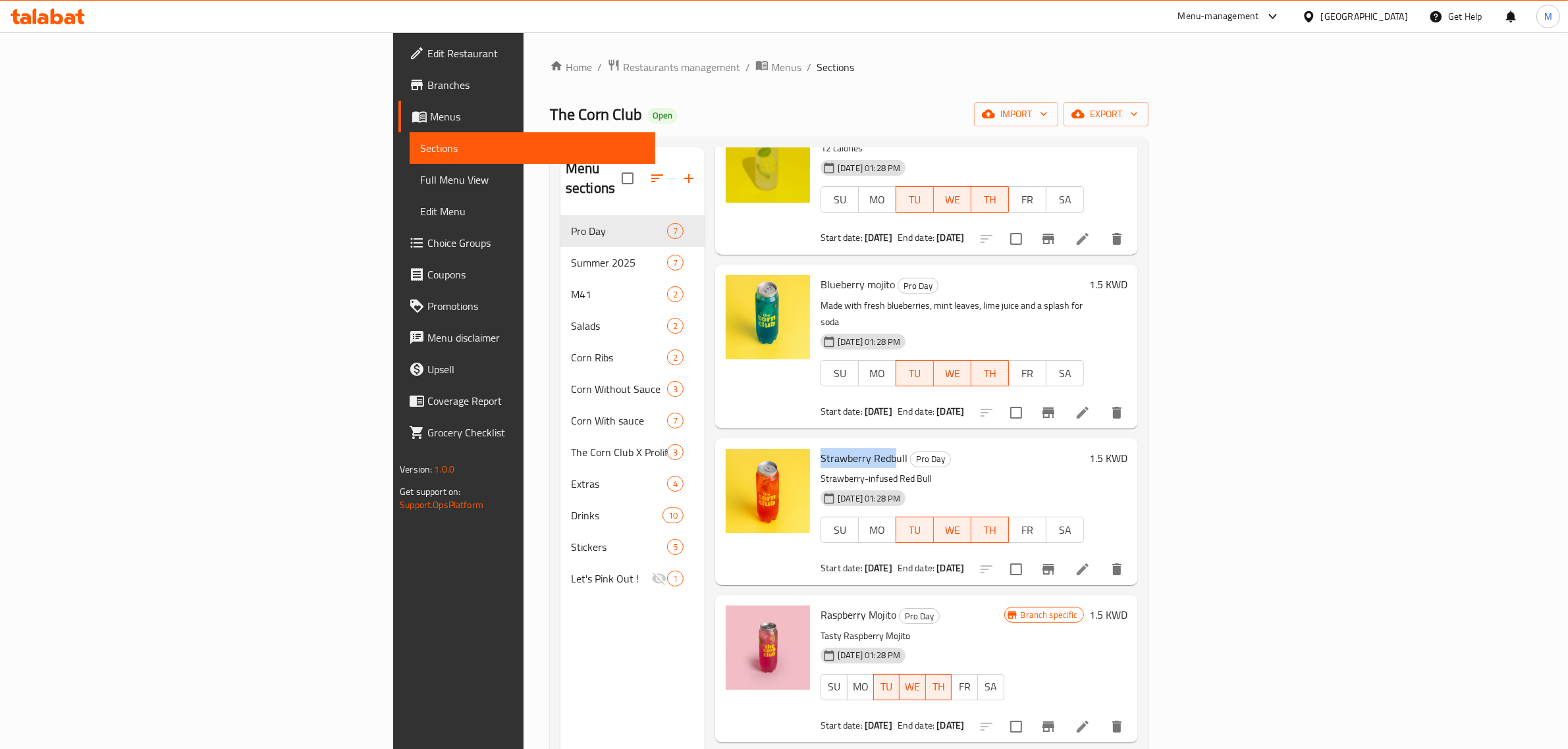
scroll to position [330, 0]
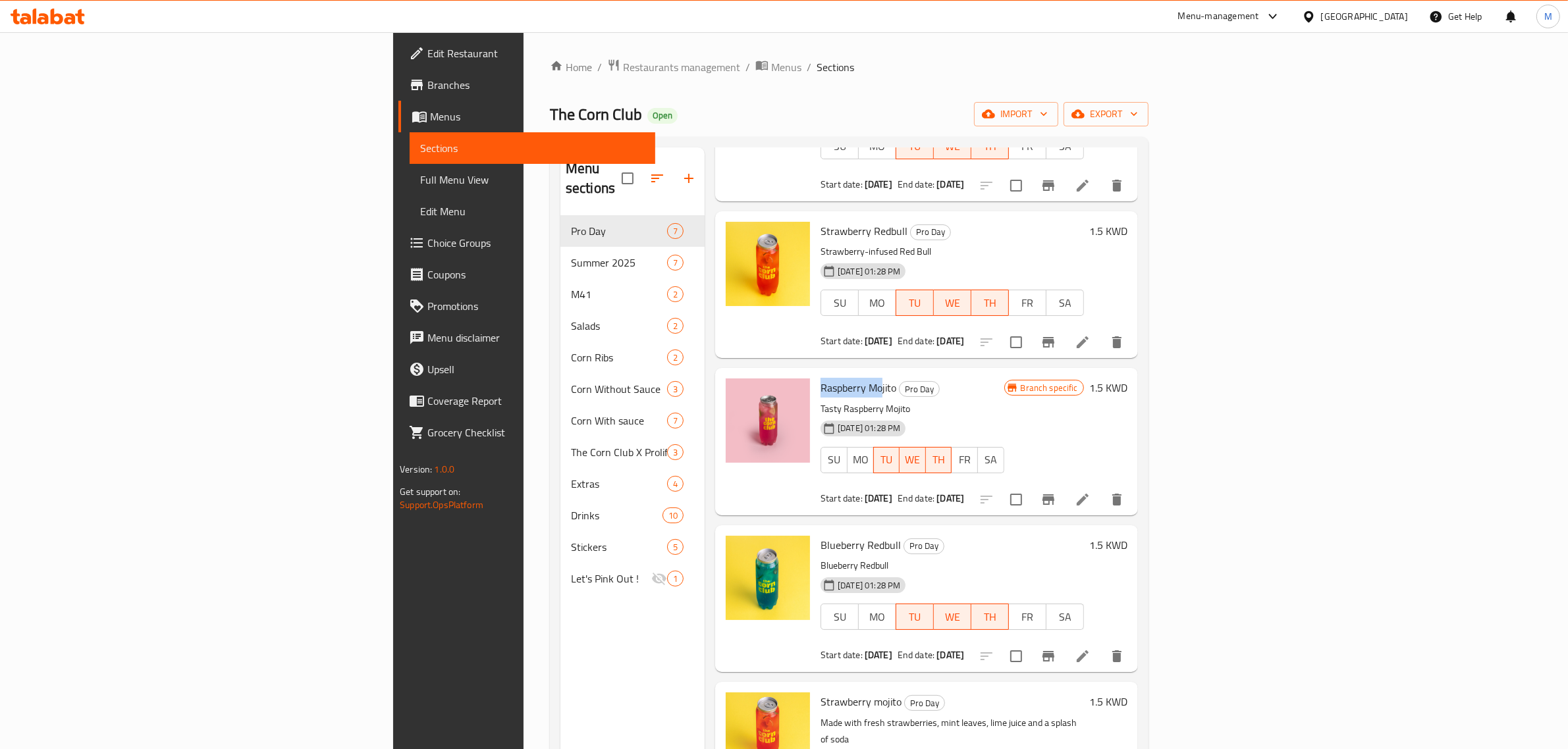
drag, startPoint x: 725, startPoint y: 353, endPoint x: 784, endPoint y: 352, distance: 59.0
click at [821, 378] on span "Raspberry Mojito" at bounding box center [858, 388] width 76 height 19
copy span "Raspberry Mo"
drag, startPoint x: 725, startPoint y: 506, endPoint x: 784, endPoint y: 506, distance: 59.0
click at [821, 535] on span "Blueberry Redbull" at bounding box center [860, 545] width 80 height 19
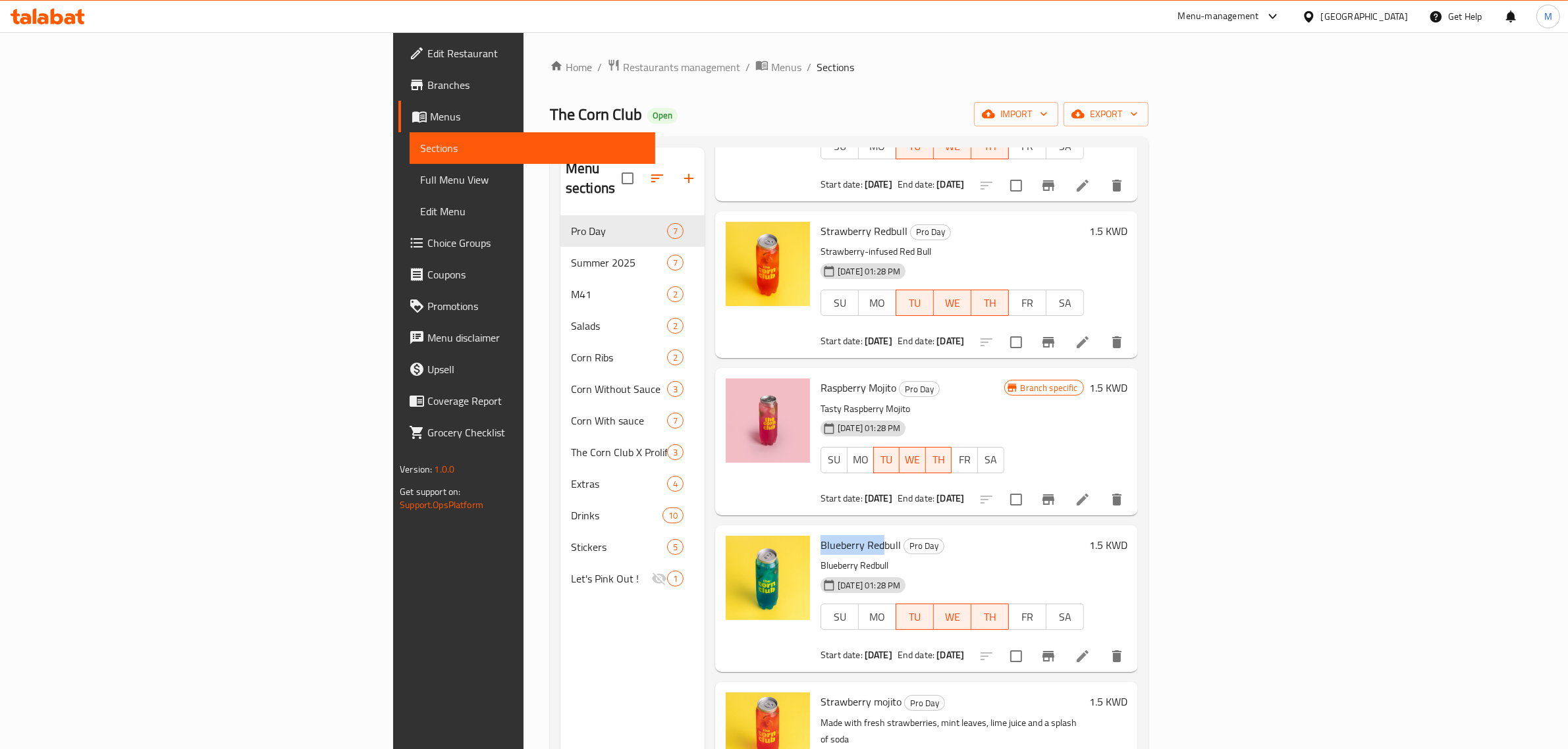
copy span "Blueberry Red"
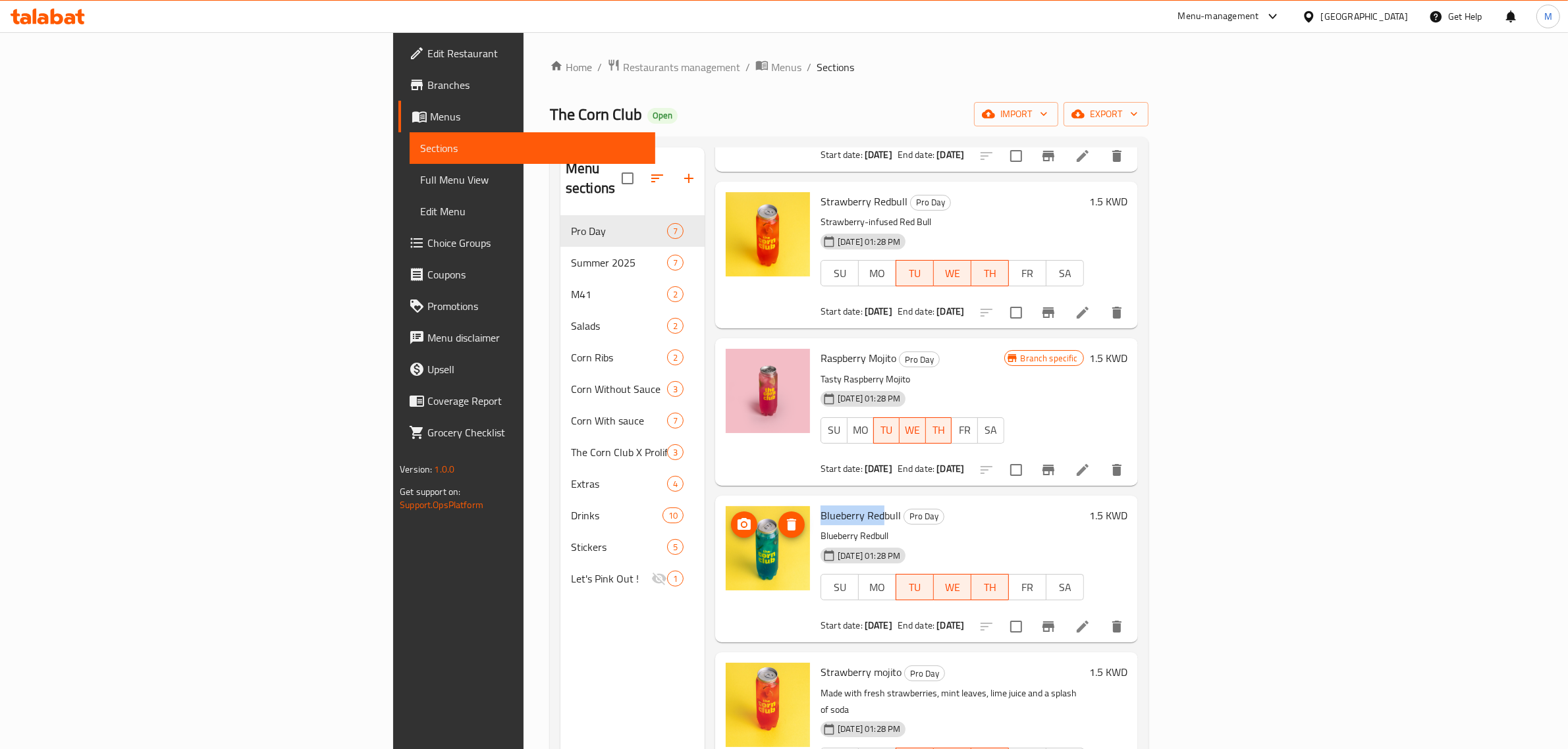
scroll to position [382, 0]
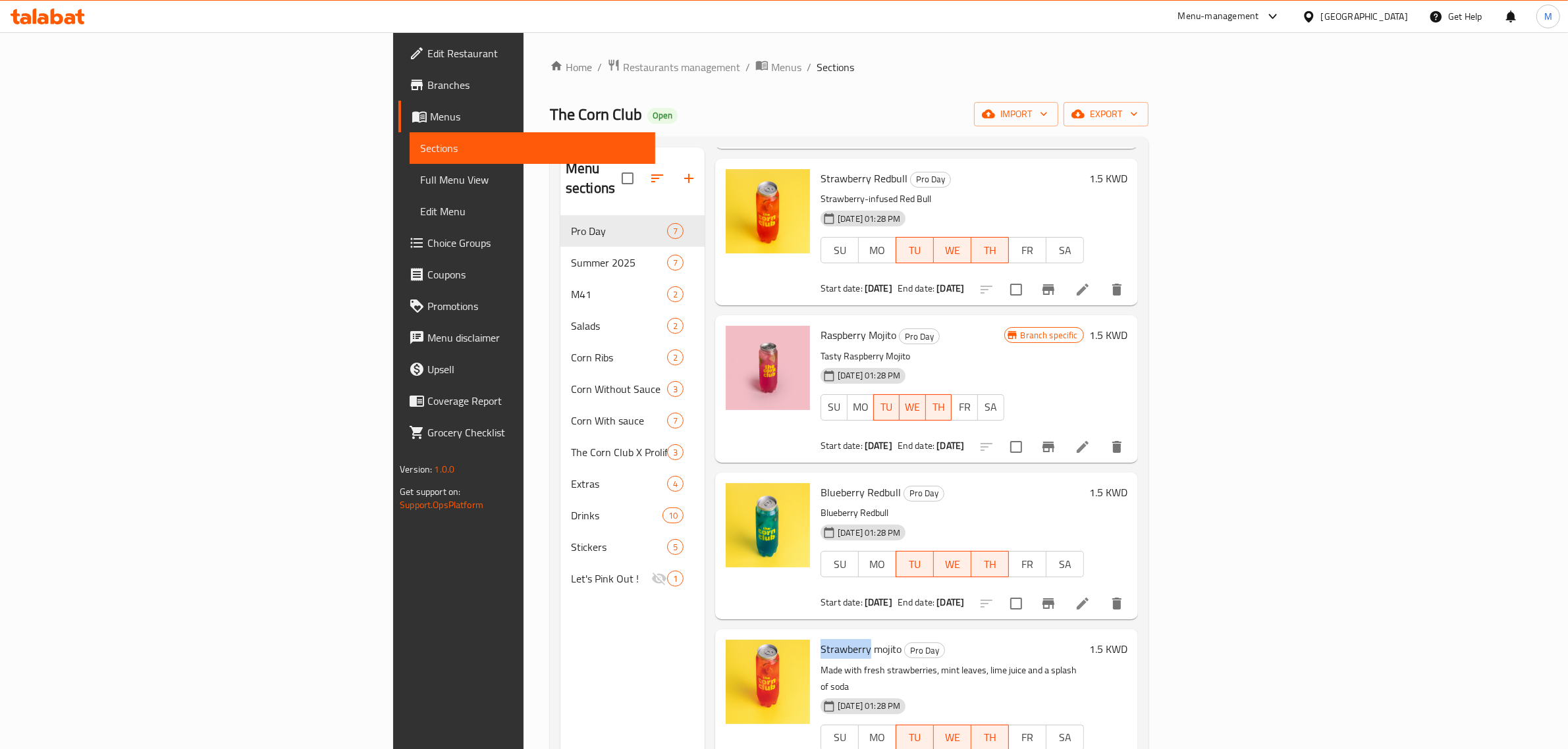
drag, startPoint x: 723, startPoint y: 608, endPoint x: 771, endPoint y: 612, distance: 48.2
click at [821, 639] on span "Strawberry mojito" at bounding box center [861, 649] width 81 height 19
copy span "Strawberry"
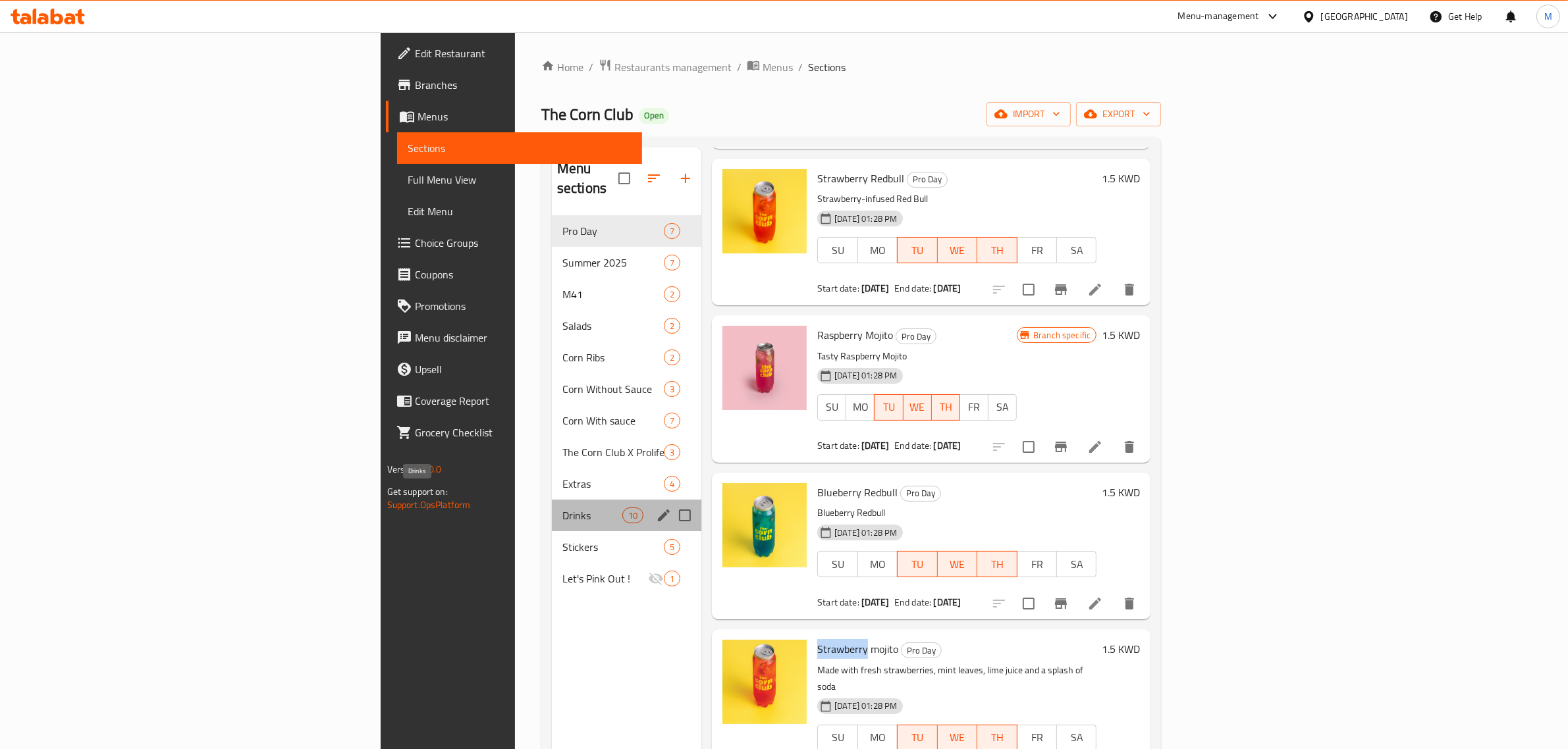
click at [562, 508] on span "Drinks" at bounding box center [592, 515] width 60 height 16
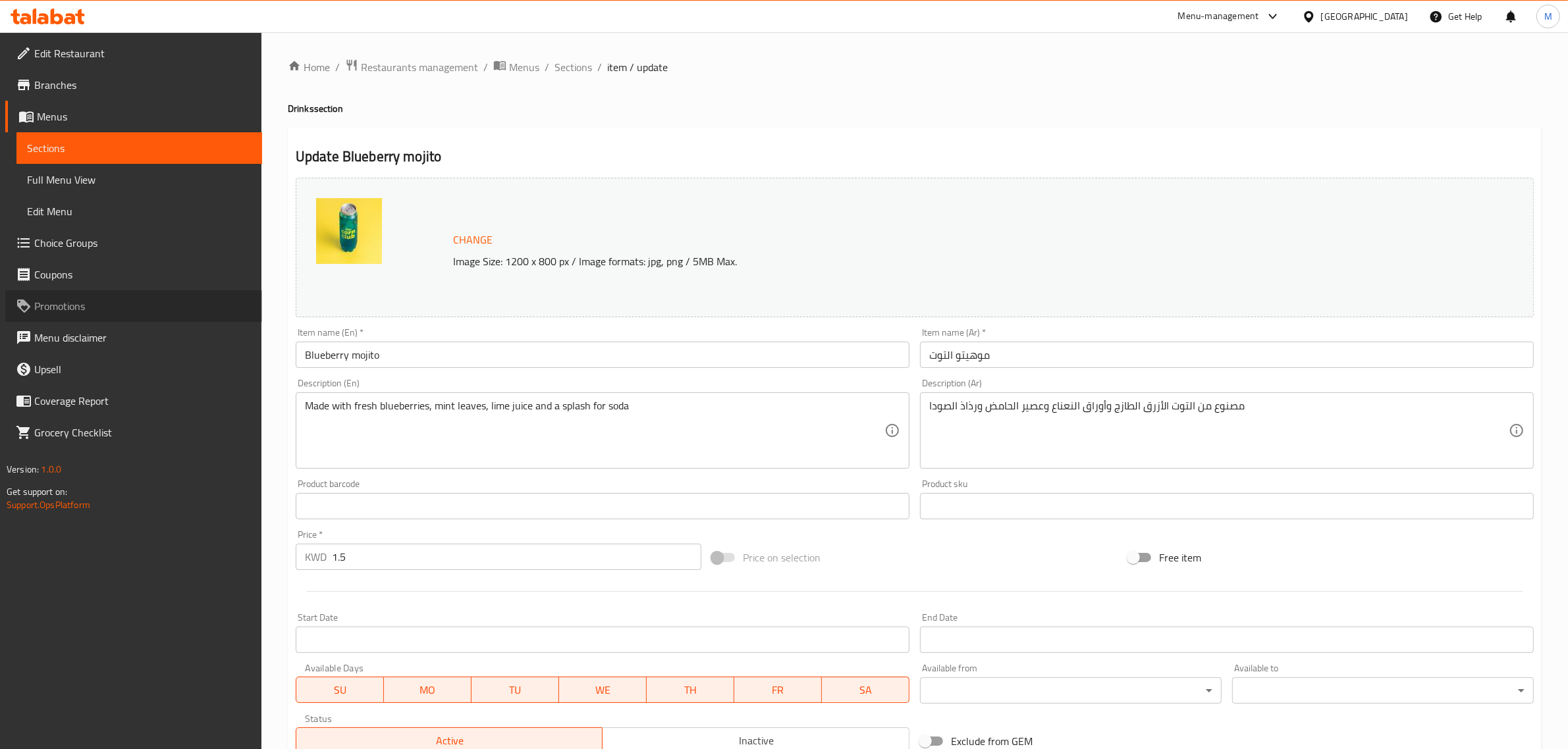
click at [93, 292] on link "Promotions" at bounding box center [133, 306] width 256 height 32
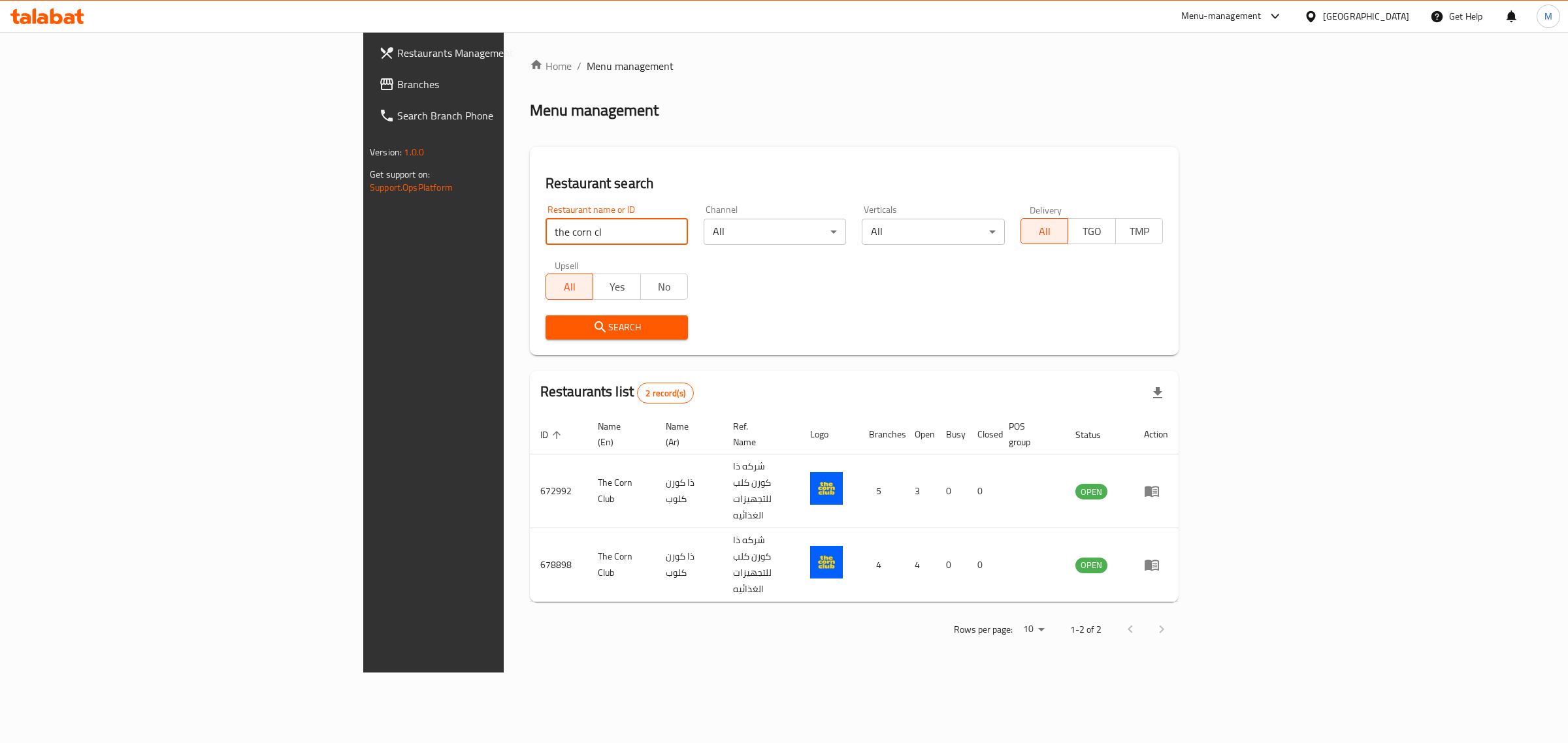
click at [546, 236] on input "the corn cl" at bounding box center [617, 232] width 143 height 26
click at [546, 240] on input "elevartion" at bounding box center [617, 232] width 143 height 26
type input "elevation"
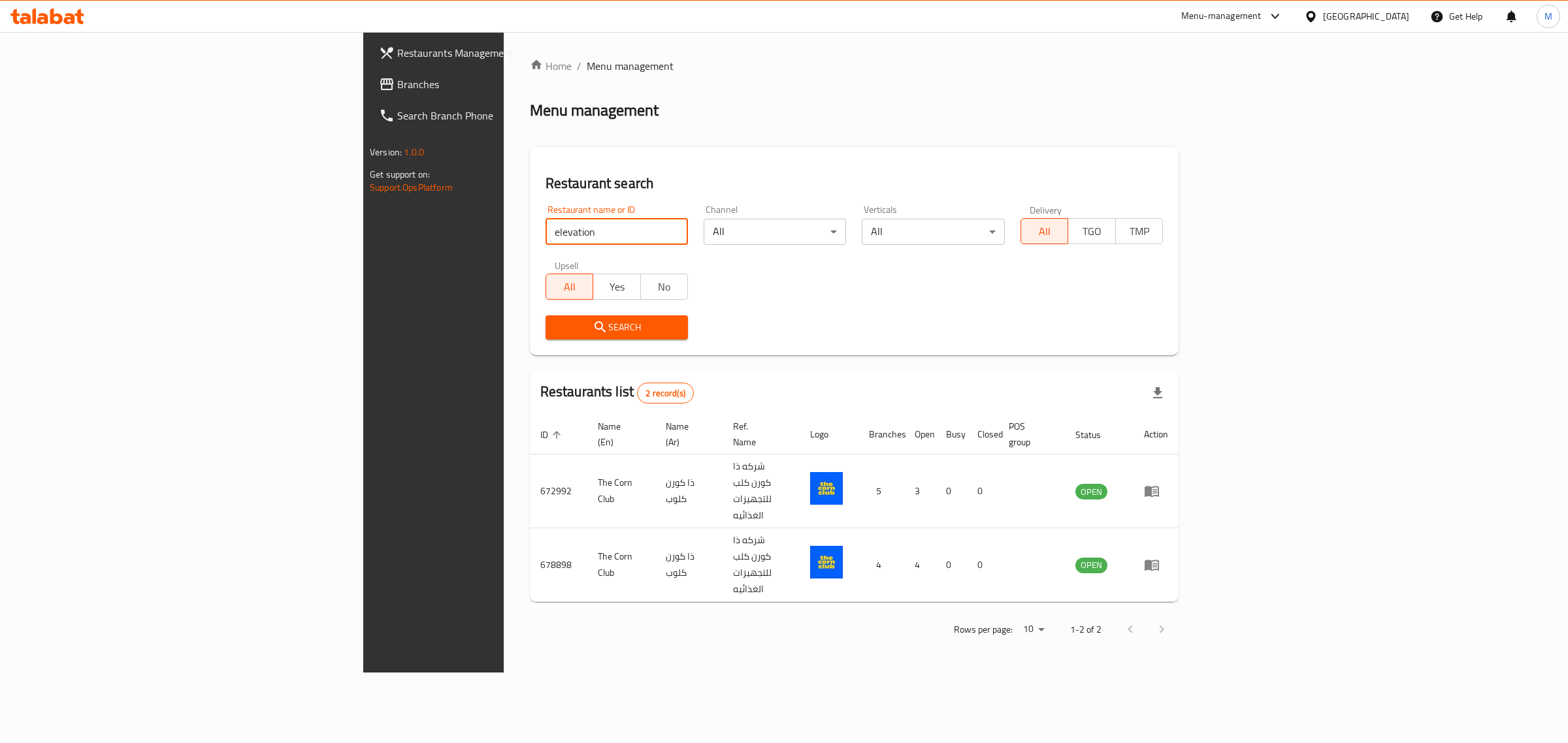
click button "Search" at bounding box center [617, 328] width 143 height 24
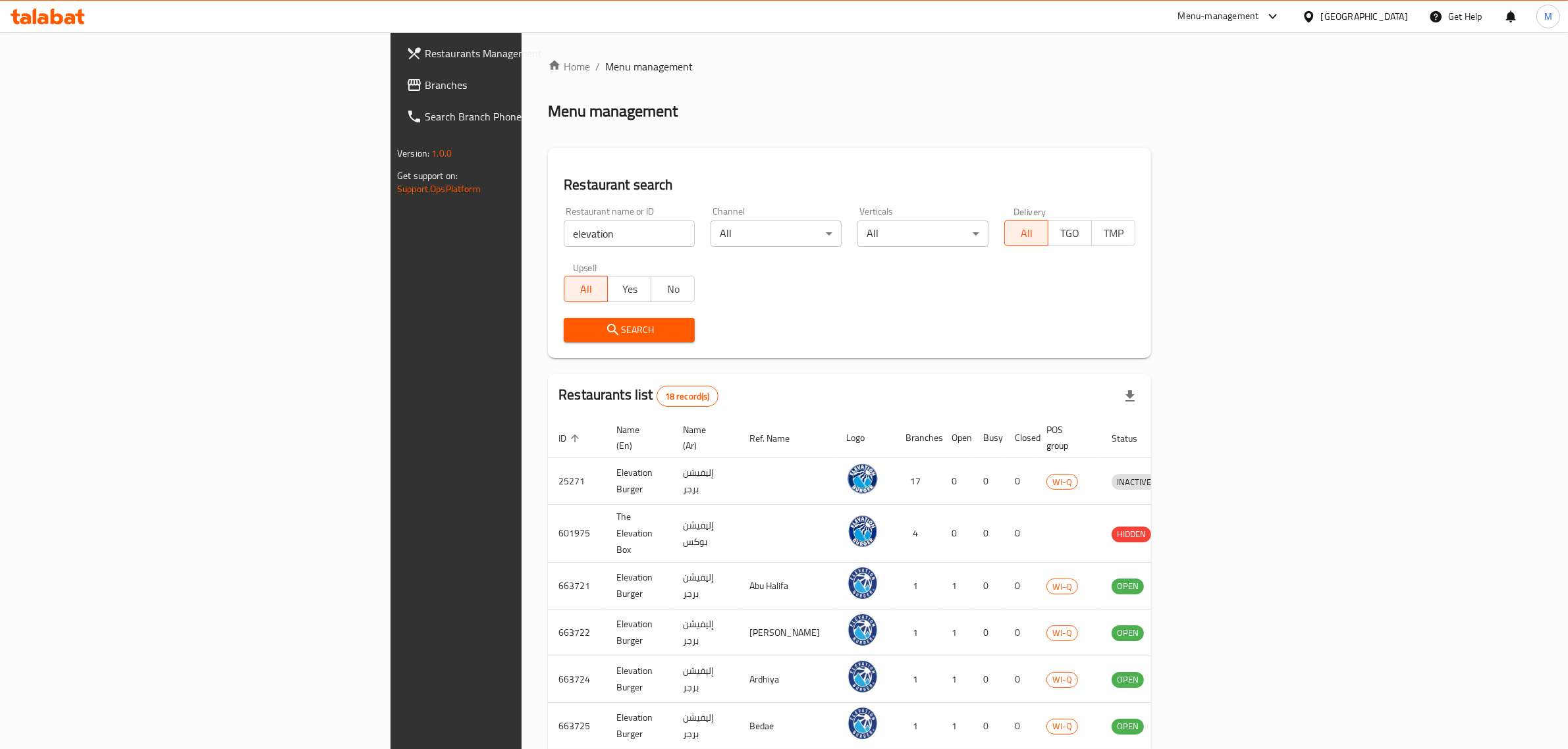
drag, startPoint x: 1238, startPoint y: 379, endPoint x: 1245, endPoint y: 379, distance: 7.0
click at [1151, 379] on div "Restaurants list 18 record(s)" at bounding box center [850, 396] width 603 height 45
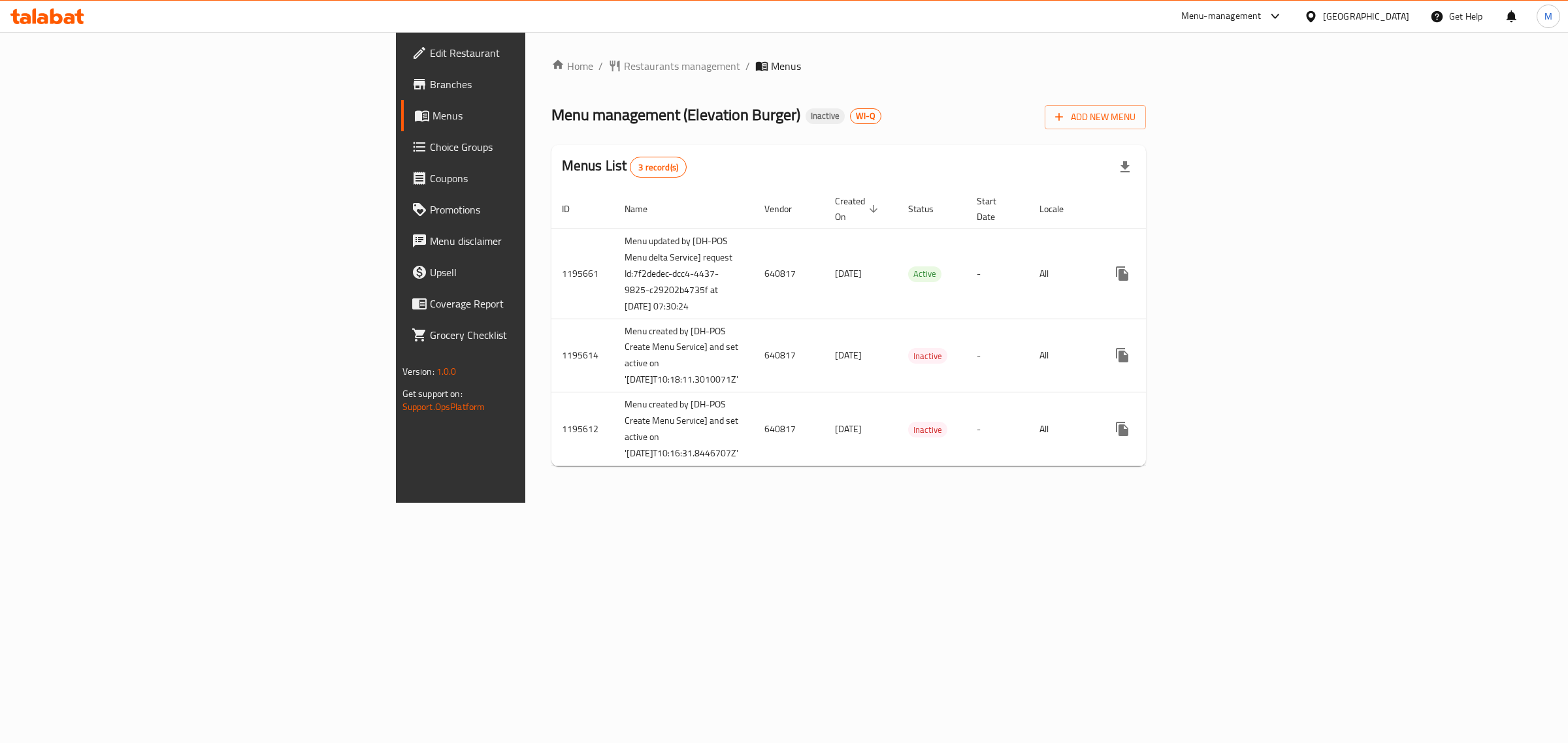
click at [1262, 22] on div "Menu-management" at bounding box center [1222, 17] width 80 height 16
click at [1209, 263] on div "Vendor Portal Radmin" at bounding box center [1201, 266] width 87 height 14
